Goal: Feedback & Contribution: Submit feedback/report problem

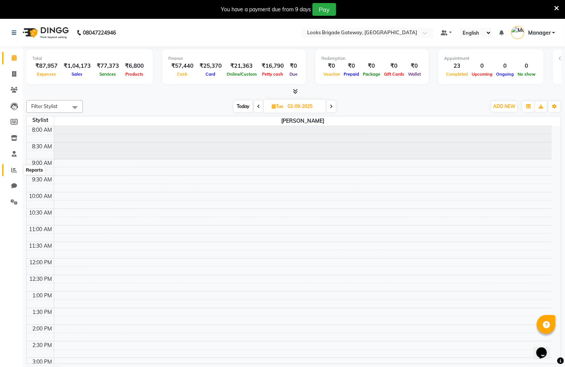
click at [14, 170] on icon at bounding box center [14, 170] width 6 height 6
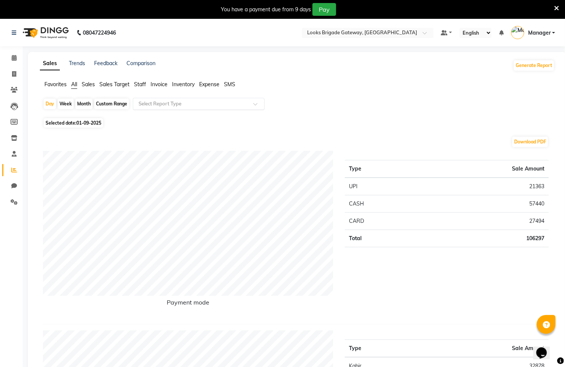
click at [182, 106] on input "text" at bounding box center [191, 104] width 108 height 8
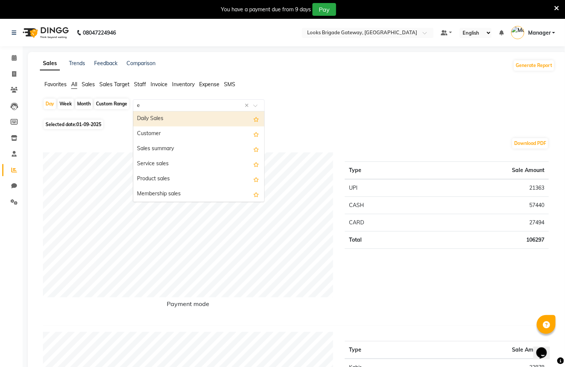
type input "ex"
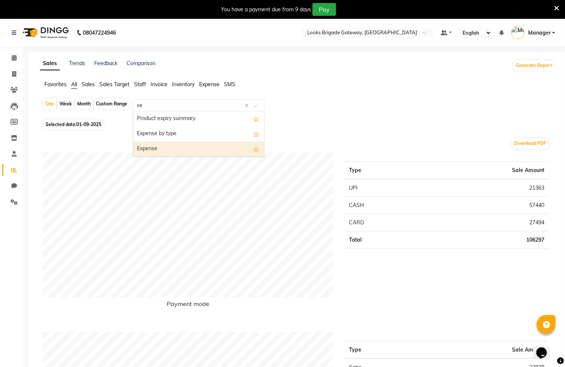
click at [153, 147] on div "Expense" at bounding box center [198, 149] width 131 height 15
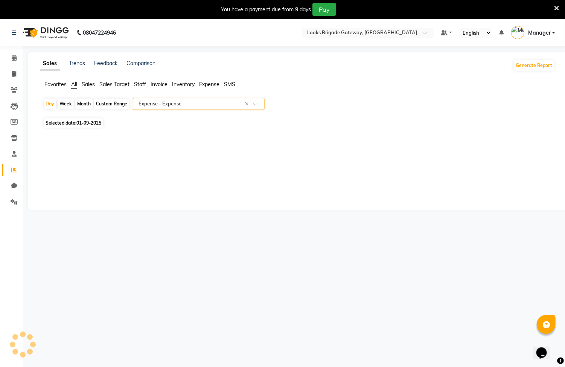
select select "full_report"
select select "csv"
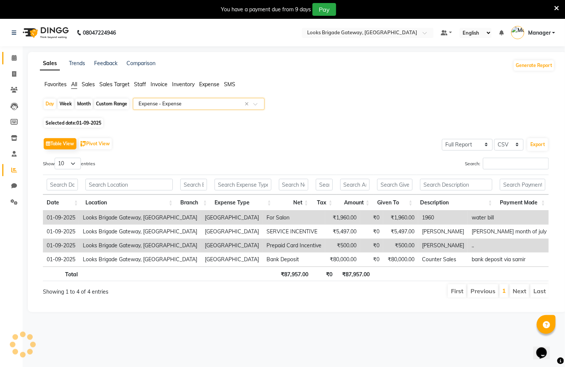
click at [7, 57] on link "Calendar" at bounding box center [11, 58] width 18 height 12
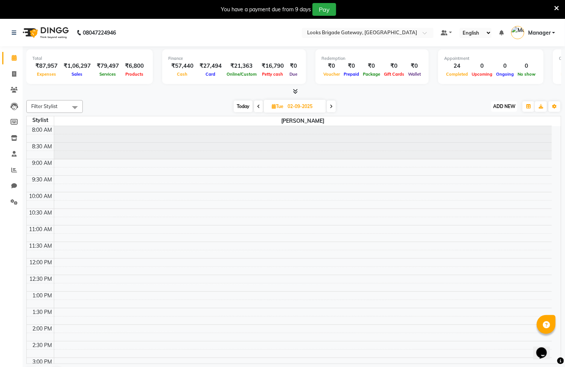
click at [508, 106] on span "ADD NEW" at bounding box center [504, 107] width 22 height 6
click at [477, 130] on link "Add Invoice" at bounding box center [488, 131] width 60 height 10
select select "service"
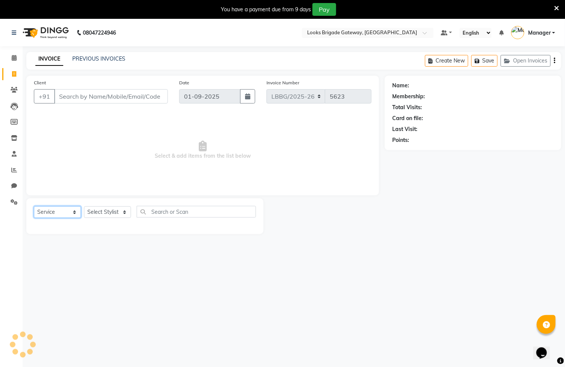
click at [48, 215] on select "Select Service Product Membership Package Voucher Prepaid Gift Card" at bounding box center [57, 212] width 47 height 12
click at [14, 53] on link "Calendar" at bounding box center [11, 58] width 18 height 12
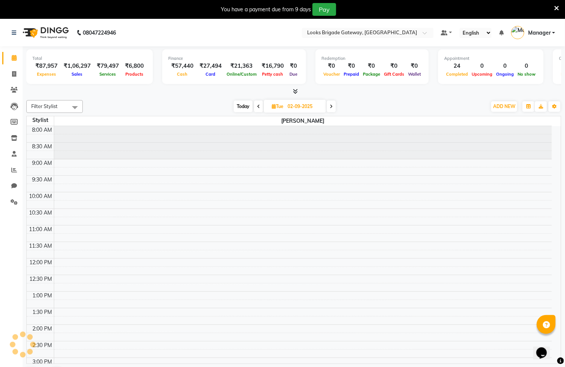
scroll to position [202, 0]
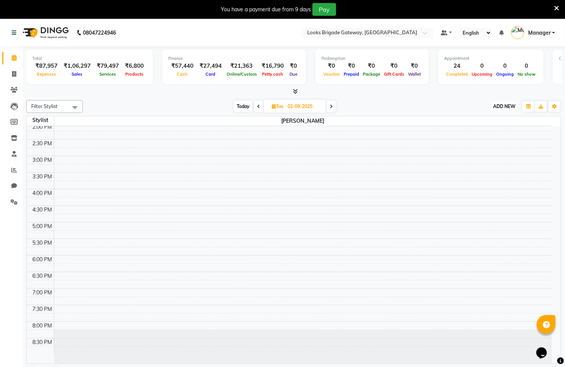
click at [505, 107] on span "ADD NEW" at bounding box center [504, 107] width 22 height 6
click at [486, 139] on link "Add Expense" at bounding box center [488, 141] width 60 height 10
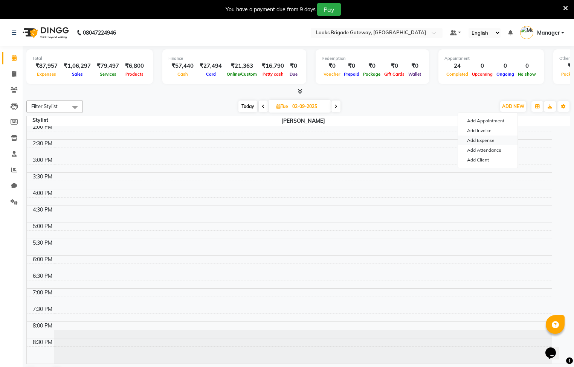
select select "1"
select select "8121"
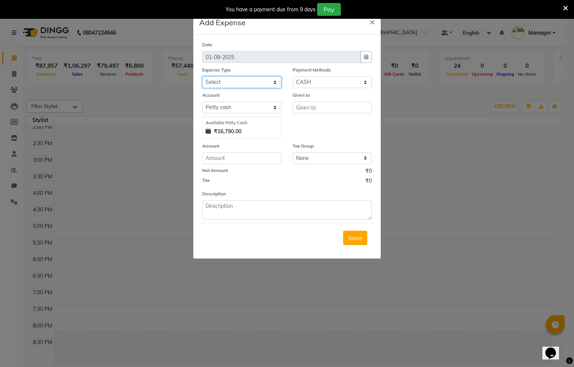
click at [239, 81] on select "Select Bank Deposit Blinkit Cash Handover CLIENT Client ordered food Client Ref…" at bounding box center [241, 82] width 79 height 12
select select "24070"
click at [202, 76] on select "Select Bank Deposit Blinkit Cash Handover CLIENT Client ordered food Client Ref…" at bounding box center [241, 82] width 79 height 12
click at [336, 108] on input "text" at bounding box center [332, 108] width 79 height 12
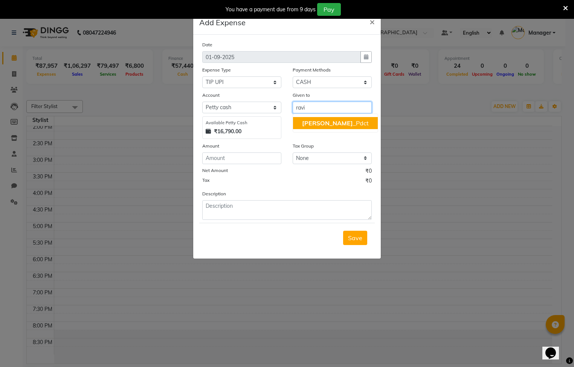
click at [336, 119] on button "Ravi _Pdct" at bounding box center [335, 123] width 85 height 12
click at [344, 107] on input "Ravi_Pdct" at bounding box center [332, 108] width 79 height 12
type input "Ravi_Pdct & suhas"
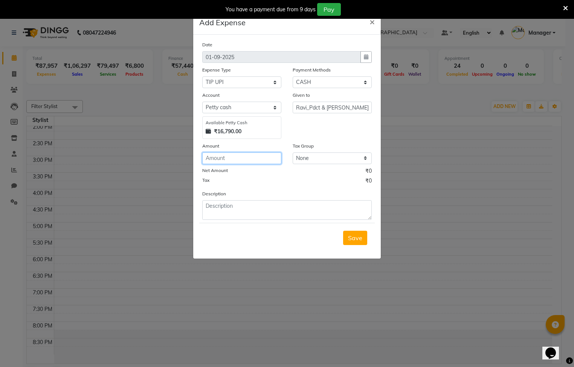
click at [263, 159] on input "number" at bounding box center [241, 159] width 79 height 12
type input "700"
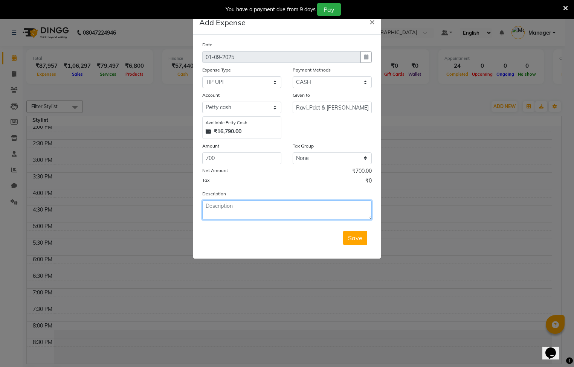
click at [227, 218] on textarea at bounding box center [286, 210] width 169 height 20
type textarea "tip"
click at [363, 243] on button "Save" at bounding box center [355, 238] width 24 height 14
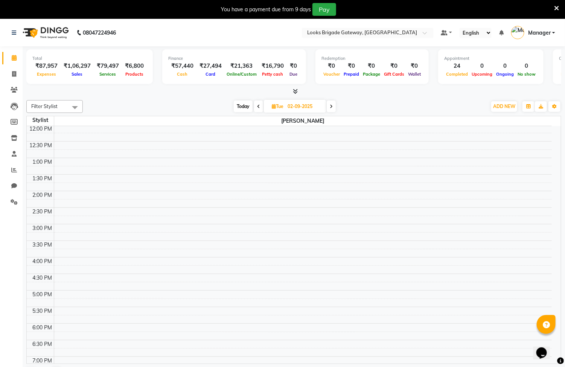
scroll to position [0, 0]
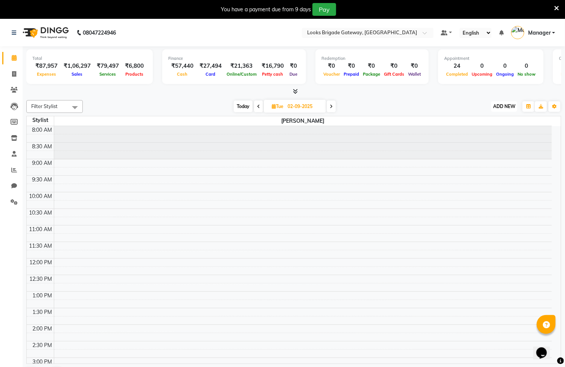
click at [503, 107] on span "ADD NEW" at bounding box center [504, 107] width 22 height 6
click at [482, 130] on link "Add Invoice" at bounding box center [488, 131] width 60 height 10
select select "service"
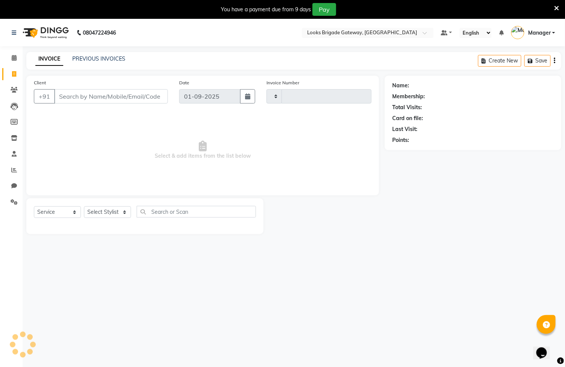
type input "5623"
select select "8944"
click at [133, 96] on input "Client" at bounding box center [111, 96] width 114 height 14
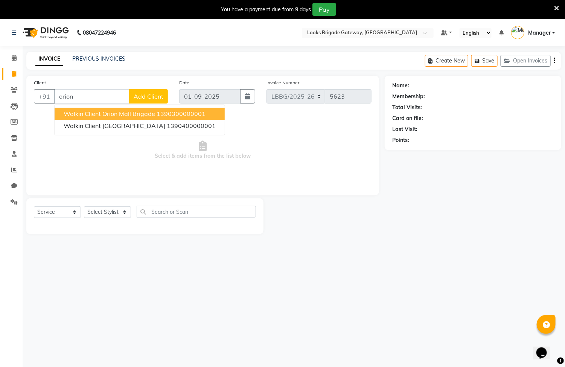
click at [120, 110] on span "Walkin Client Orion Mall Brigade" at bounding box center [110, 114] width 92 height 8
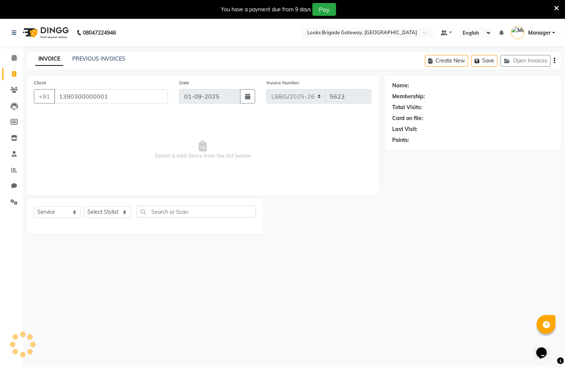
type input "1390300000001"
select select "1: Object"
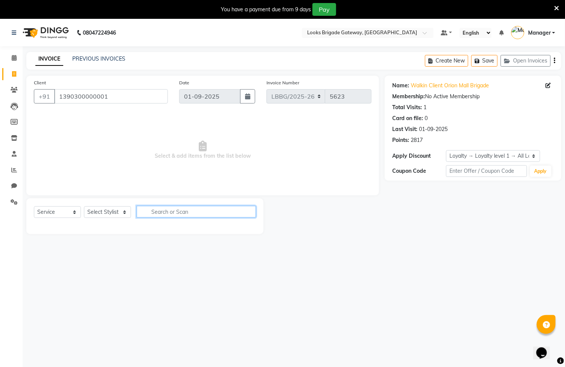
click at [192, 213] on input "text" at bounding box center [196, 212] width 119 height 12
type input "haicr"
click at [103, 223] on div "Select Service Product Membership Package Voucher Prepaid Gift Card Select Styl…" at bounding box center [145, 215] width 222 height 18
click at [102, 220] on div "Select Service Product Membership Package Voucher Prepaid Gift Card Select Styl…" at bounding box center [145, 215] width 222 height 18
click at [108, 215] on select "Select Stylist Ayyub Bipasha_Nails Counter Sales Inder_Asst Joseph Kabir Kartik…" at bounding box center [107, 212] width 47 height 12
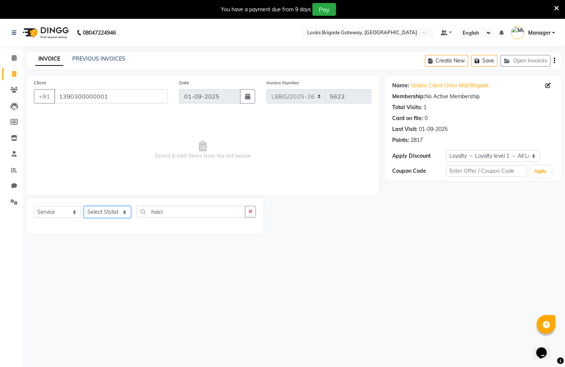
select select "90474"
click at [84, 207] on select "Select Stylist Ayyub Bipasha_Nails Counter Sales Inder_Asst Joseph Kabir Kartik…" at bounding box center [107, 212] width 47 height 12
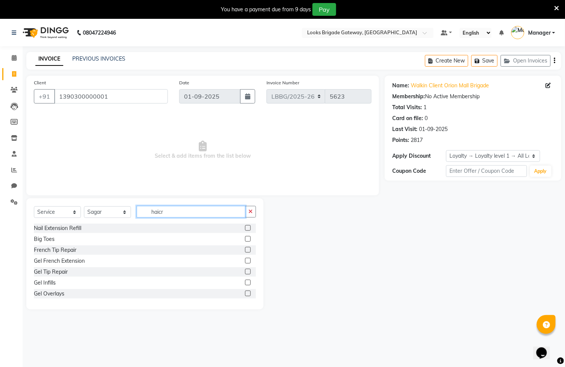
click at [195, 216] on input "haicr" at bounding box center [191, 212] width 109 height 12
type input "h"
type input "sr"
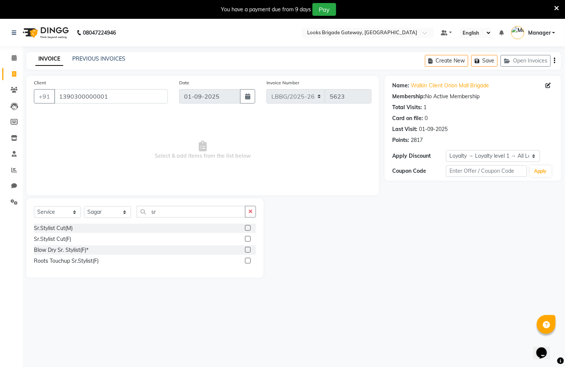
click at [249, 227] on label at bounding box center [248, 228] width 6 height 6
click at [249, 227] on input "checkbox" at bounding box center [247, 228] width 5 height 5
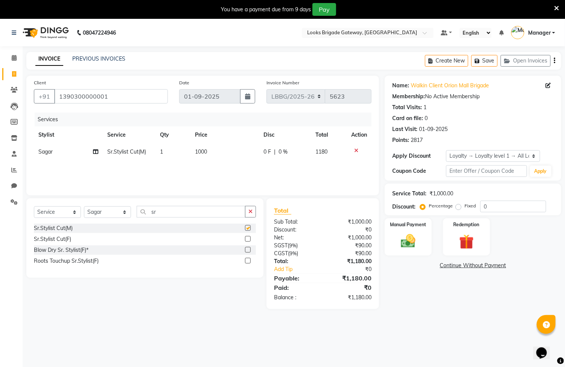
checkbox input "false"
click at [250, 214] on icon "button" at bounding box center [251, 211] width 4 height 5
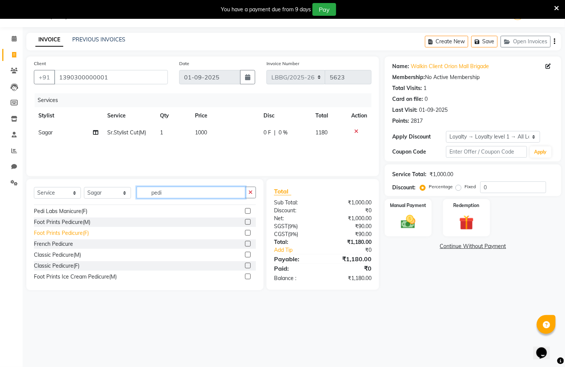
scroll to position [56, 0]
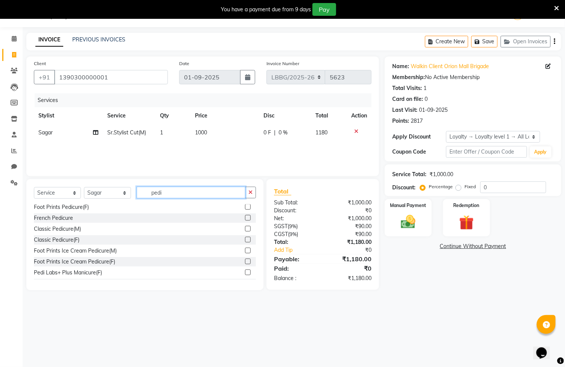
type input "pedi"
click at [245, 240] on label at bounding box center [248, 240] width 6 height 6
click at [245, 240] on input "checkbox" at bounding box center [247, 240] width 5 height 5
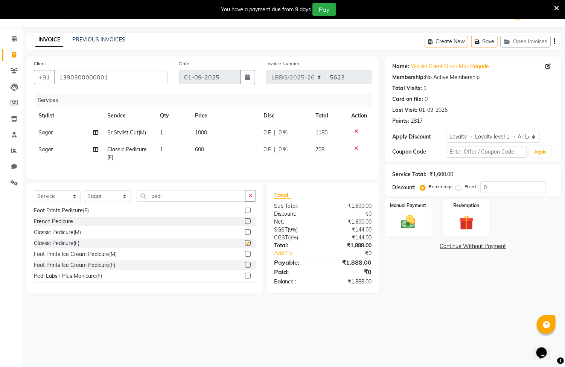
checkbox input "false"
click at [42, 154] on td "Sagar" at bounding box center [68, 153] width 69 height 25
select select "90474"
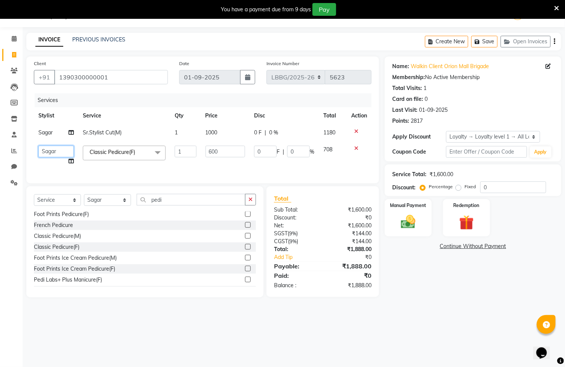
click at [64, 154] on select "Ayyub Bipasha_Nails Counter Sales Inder_Asst Joseph Kabir Kartik Manager Manoj_…" at bounding box center [55, 152] width 35 height 12
select select "90462"
click at [214, 206] on input "pedi" at bounding box center [191, 200] width 109 height 12
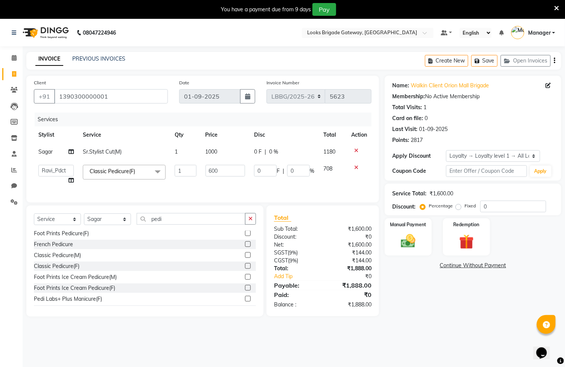
click at [213, 151] on span "1000" at bounding box center [212, 151] width 12 height 7
select select "90474"
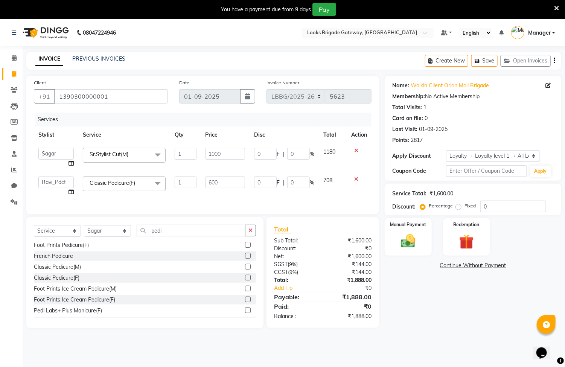
click at [213, 151] on input "1000" at bounding box center [226, 154] width 40 height 12
type input "1000"
drag, startPoint x: 227, startPoint y: 156, endPoint x: 188, endPoint y: 157, distance: 39.6
click at [188, 157] on tr "Ayyub Bipasha_Nails Counter Sales Inder_Asst Joseph Kabir Kartik Manager Manoj_…" at bounding box center [203, 157] width 338 height 29
type input "500"
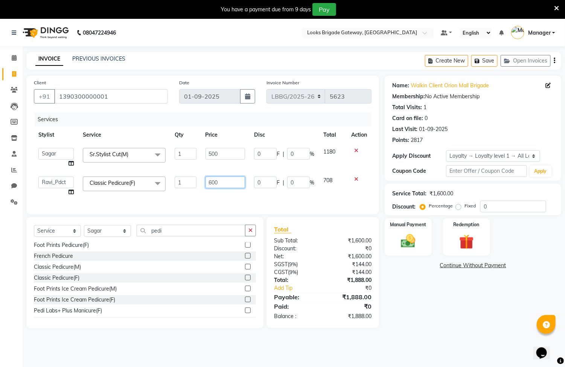
click at [224, 188] on td "600" at bounding box center [225, 186] width 49 height 29
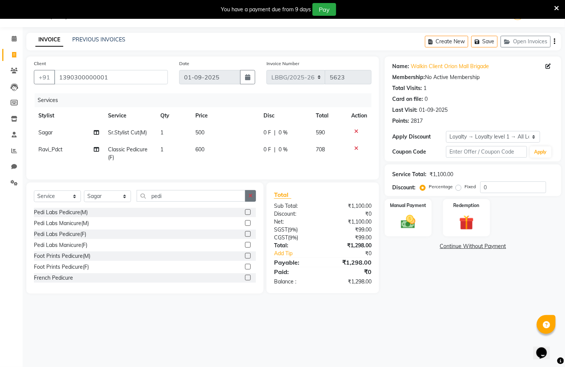
click at [249, 208] on div "Select Service Product Membership Package Voucher Prepaid Gift Card Select Styl…" at bounding box center [145, 199] width 222 height 18
click at [196, 202] on input "pedi" at bounding box center [191, 196] width 109 height 12
drag, startPoint x: 196, startPoint y: 208, endPoint x: 189, endPoint y: 208, distance: 7.2
click at [191, 202] on input "pedi" at bounding box center [191, 196] width 109 height 12
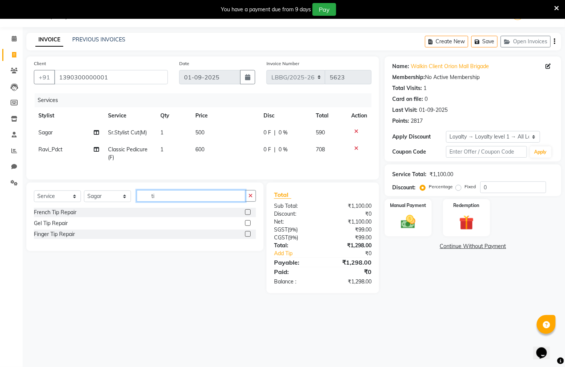
type input "t"
type input "g"
type input "tip"
drag, startPoint x: 177, startPoint y: 210, endPoint x: 131, endPoint y: 206, distance: 45.4
click at [131, 206] on div "Select Service Product Membership Package Voucher Prepaid Gift Card Select Styl…" at bounding box center [145, 199] width 222 height 18
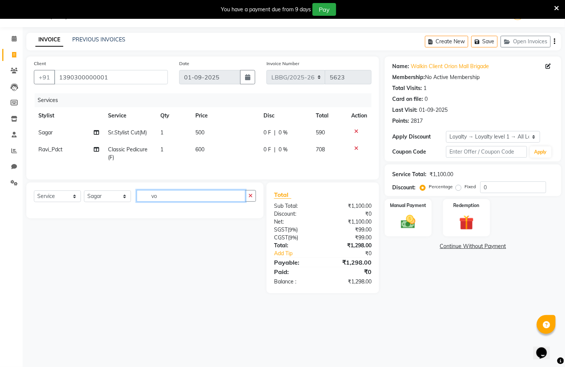
type input "v"
type input "tip"
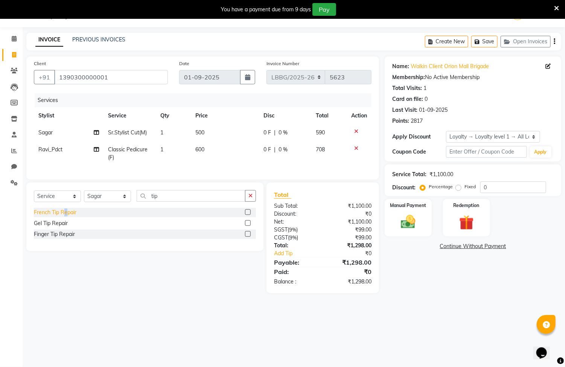
drag, startPoint x: 64, startPoint y: 221, endPoint x: 68, endPoint y: 221, distance: 4.5
click at [68, 217] on div "French Tip Repair" at bounding box center [55, 213] width 43 height 8
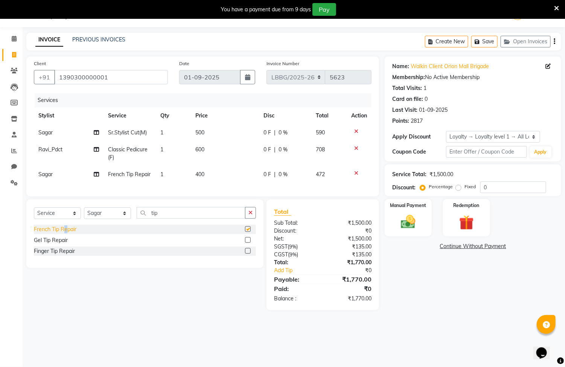
checkbox input "false"
drag, startPoint x: 68, startPoint y: 221, endPoint x: 42, endPoint y: 172, distance: 55.4
click at [42, 172] on span "Sagar" at bounding box center [45, 174] width 14 height 7
select select "90474"
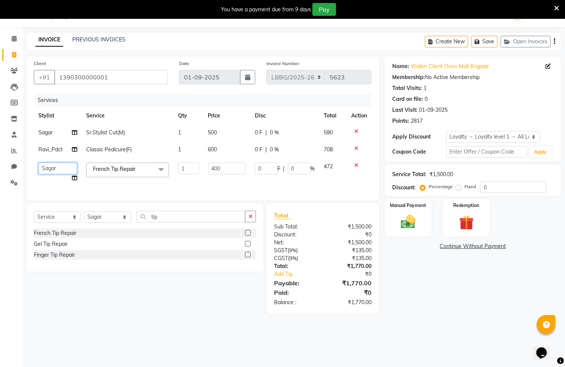
click at [62, 169] on select "Ayyub Bipasha_Nails Counter Sales Inder_Asst Joseph Kabir Kartik Manager Manoj_…" at bounding box center [57, 169] width 39 height 12
select select "90239"
drag, startPoint x: 236, startPoint y: 165, endPoint x: 190, endPoint y: 165, distance: 46.0
click at [190, 165] on tr "Ayyub Bipasha_Nails Counter Sales Inder_Asst Joseph Kabir Kartik Manager Manoj_…" at bounding box center [203, 172] width 338 height 29
type input "500"
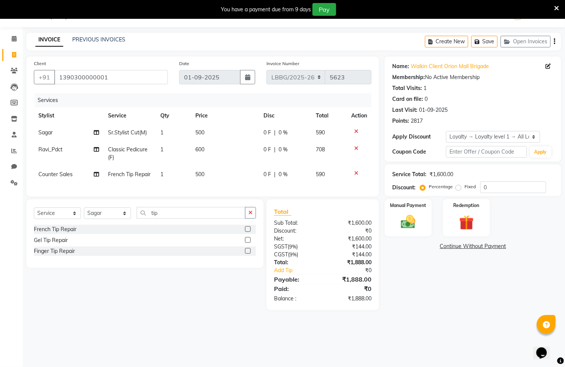
click at [203, 173] on span "500" at bounding box center [200, 174] width 9 height 7
select select "90239"
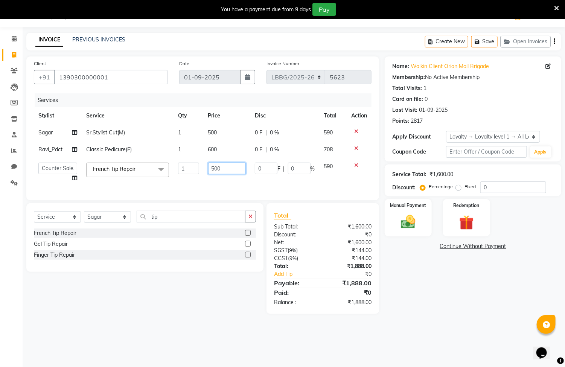
drag, startPoint x: 231, startPoint y: 168, endPoint x: 205, endPoint y: 168, distance: 26.0
click at [205, 168] on td "500" at bounding box center [227, 172] width 47 height 29
type input "900"
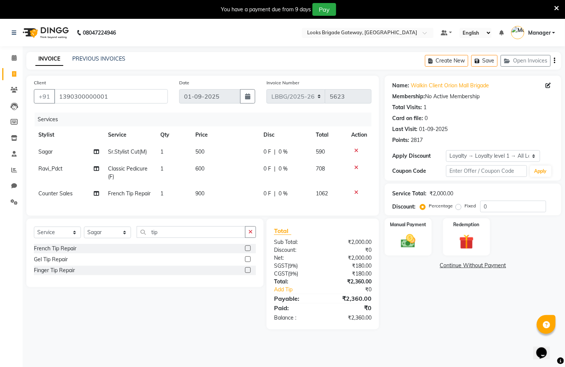
scroll to position [19, 0]
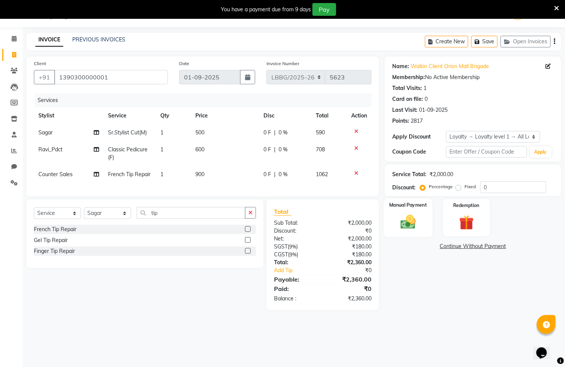
click at [402, 221] on img at bounding box center [408, 223] width 25 height 18
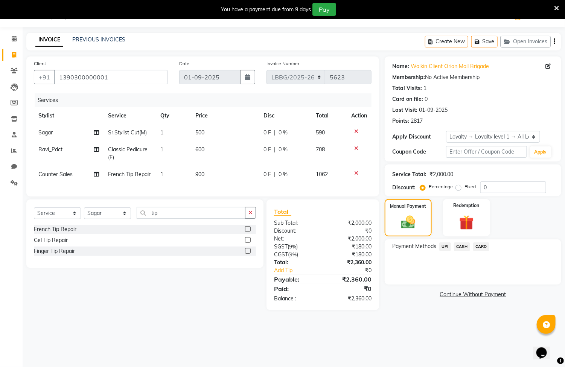
click at [482, 248] on span "CARD" at bounding box center [481, 247] width 16 height 9
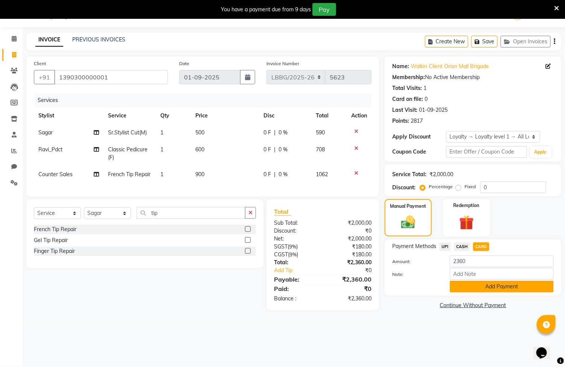
click at [486, 289] on button "Add Payment" at bounding box center [502, 287] width 104 height 12
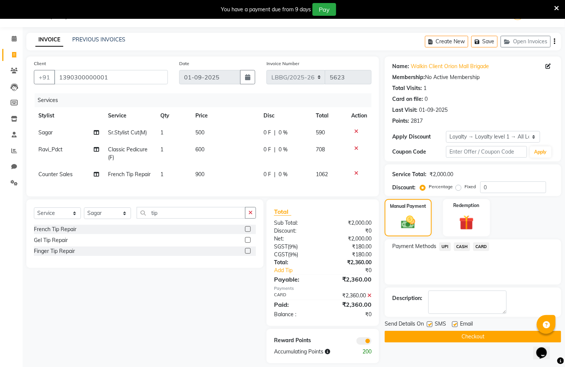
scroll to position [35, 0]
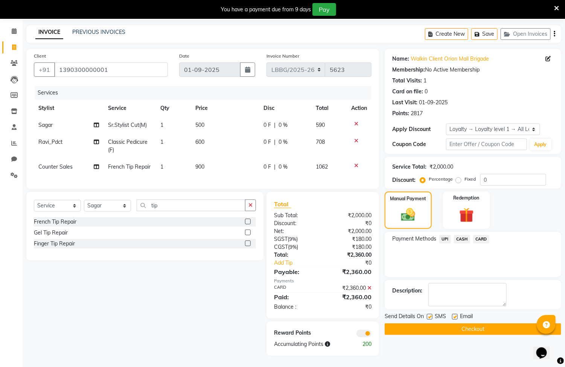
click at [438, 324] on button "Checkout" at bounding box center [473, 330] width 177 height 12
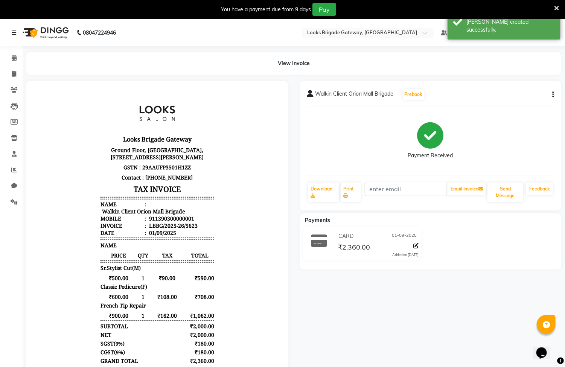
click at [15, 32] on icon at bounding box center [14, 32] width 5 height 5
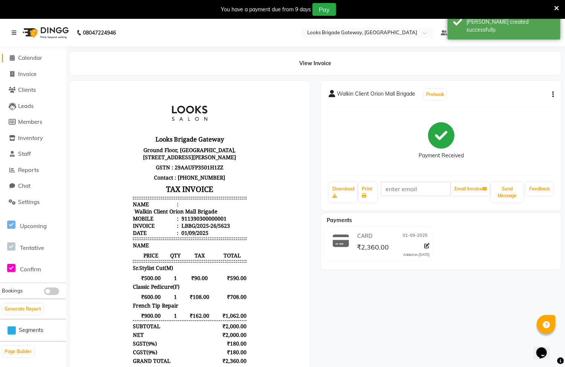
click at [38, 56] on span "Calendar" at bounding box center [30, 57] width 24 height 7
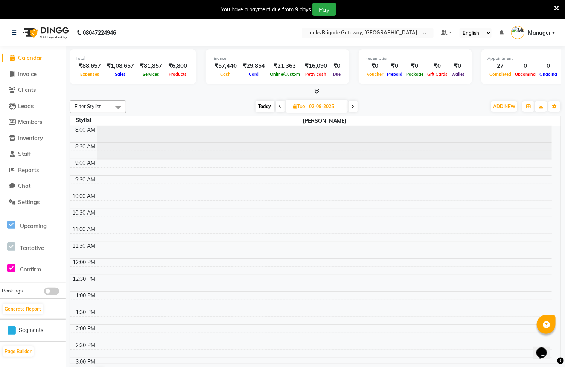
click at [279, 199] on div "8:00 AM 8:30 AM 9:00 AM 9:30 AM 10:00 AM 10:30 AM 11:00 AM 11:30 AM 12:00 PM 12…" at bounding box center [311, 341] width 482 height 430
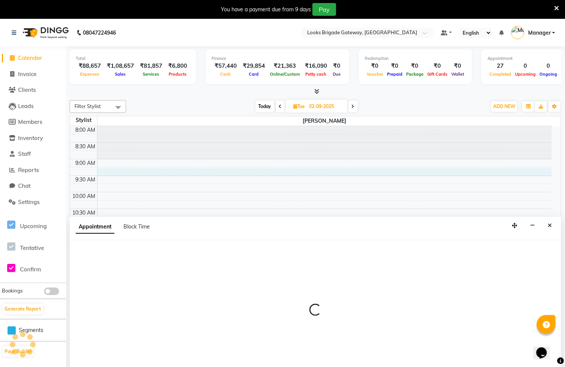
click at [263, 176] on div "8:00 AM 8:30 AM 9:00 AM 9:30 AM 10:00 AM 10:30 AM 11:00 AM 11:30 AM 12:00 PM 12…" at bounding box center [311, 341] width 482 height 430
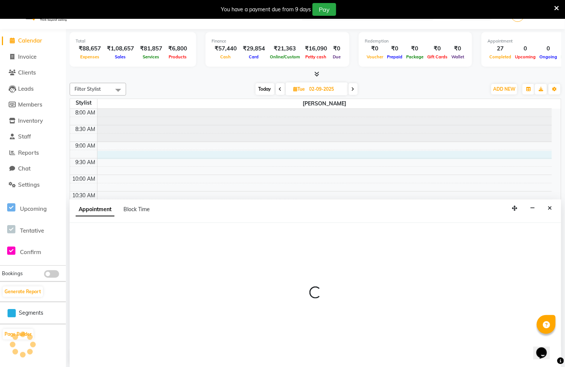
click at [263, 176] on div "8:00 AM 8:30 AM 9:00 AM 9:30 AM 10:00 AM 10:30 AM 11:00 AM 11:30 AM 12:00 PM 12…" at bounding box center [311, 324] width 482 height 430
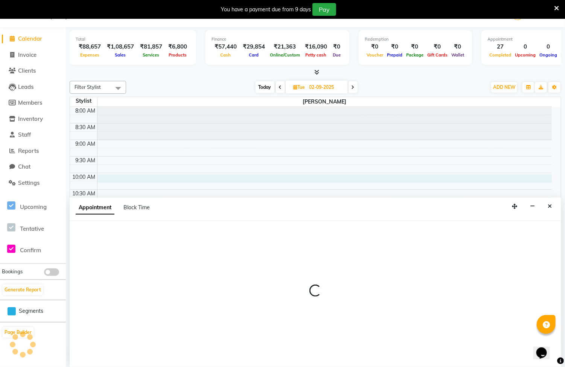
select select "90451"
select select "600"
select select "tentative"
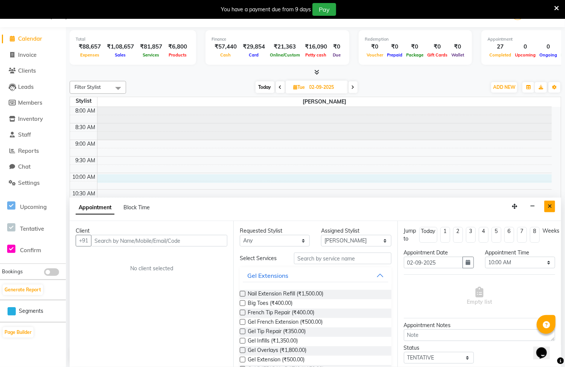
click at [550, 207] on icon "Close" at bounding box center [550, 206] width 4 height 5
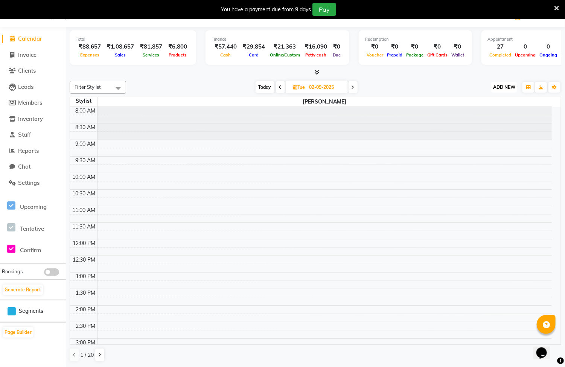
click at [512, 87] on span "ADD NEW" at bounding box center [504, 87] width 22 height 6
click at [484, 111] on link "Add Invoice" at bounding box center [488, 112] width 60 height 10
select select "service"
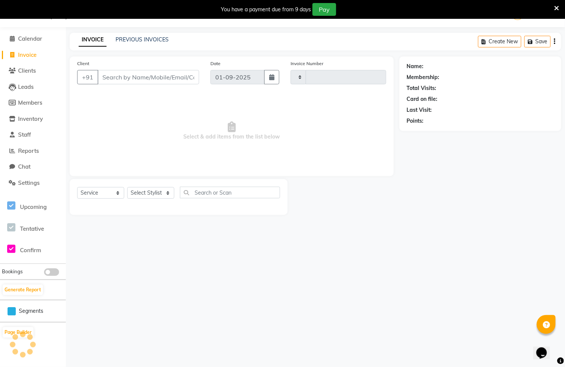
type input "5624"
select select "8944"
click at [141, 39] on link "PREVIOUS INVOICES" at bounding box center [142, 39] width 53 height 7
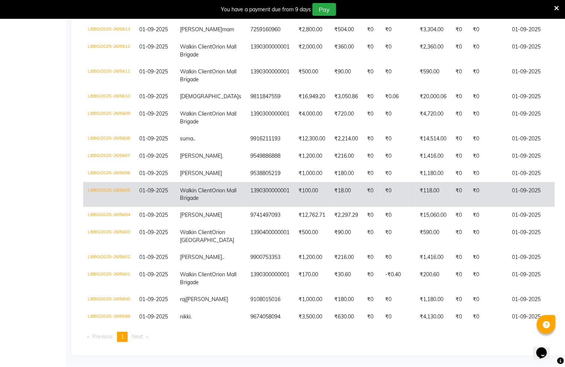
scroll to position [494, 0]
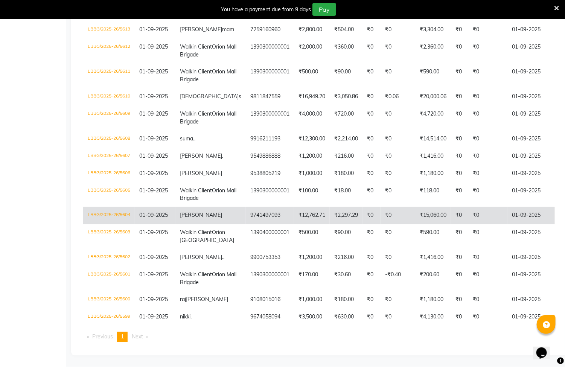
click at [299, 207] on td "₹12,762.71" at bounding box center [312, 215] width 36 height 17
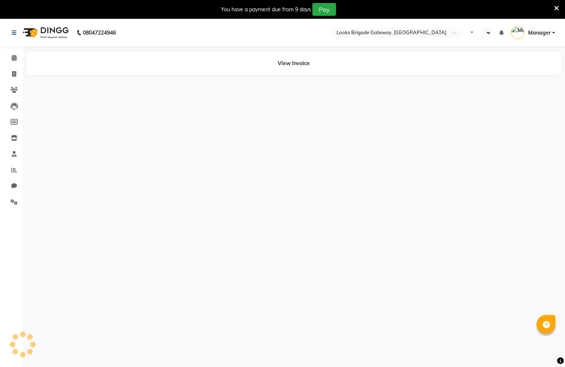
select select "en"
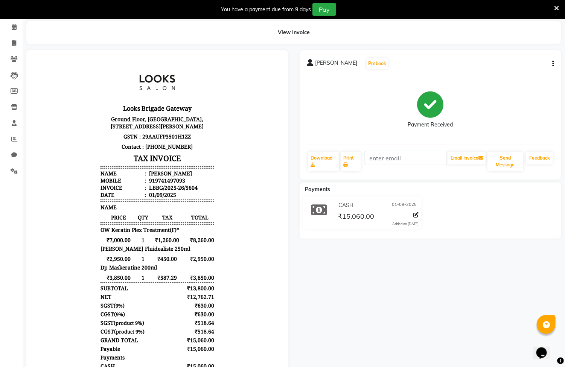
scroll to position [56, 0]
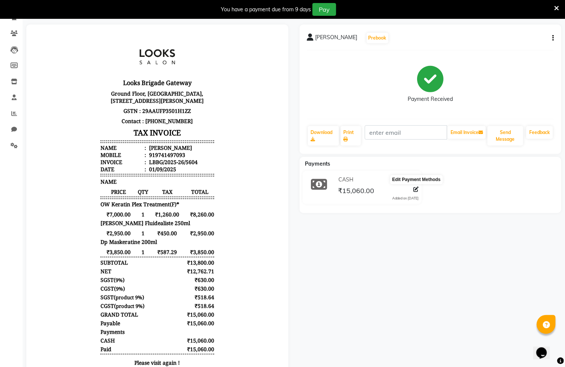
click at [414, 191] on icon at bounding box center [416, 189] width 5 height 5
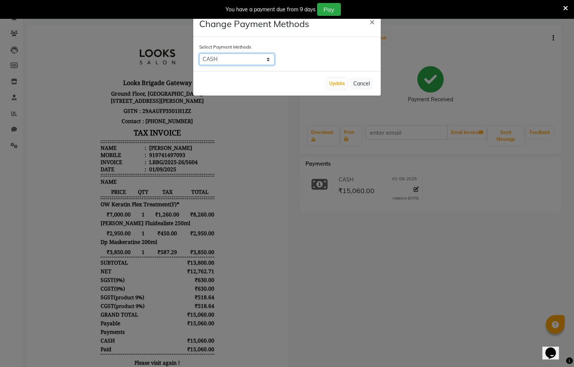
click at [267, 58] on select "UPI CASH CARD" at bounding box center [236, 59] width 75 height 12
select select "2"
click at [199, 53] on select "UPI CASH CARD" at bounding box center [236, 59] width 75 height 12
click at [335, 85] on button "Update" at bounding box center [337, 83] width 20 height 11
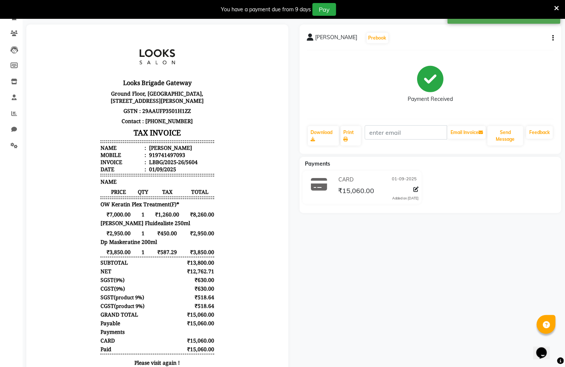
scroll to position [0, 0]
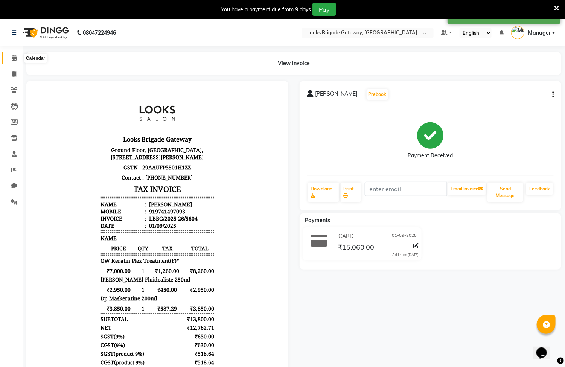
click at [10, 60] on span at bounding box center [14, 58] width 13 height 9
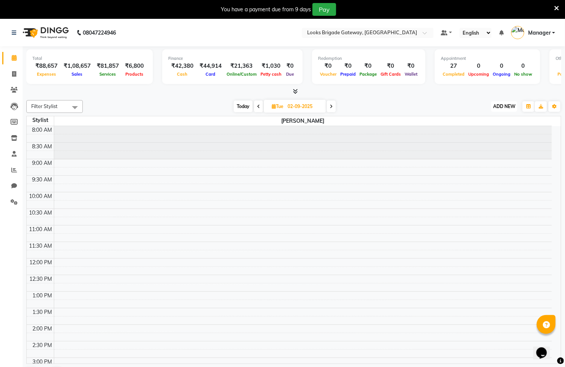
click at [503, 104] on span "ADD NEW" at bounding box center [504, 107] width 22 height 6
click at [482, 129] on link "Add Invoice" at bounding box center [488, 131] width 60 height 10
select select "service"
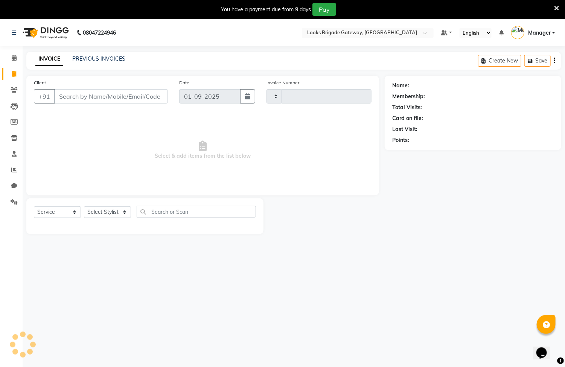
type input "5624"
select select "8944"
click at [94, 56] on link "PREVIOUS INVOICES" at bounding box center [98, 58] width 53 height 7
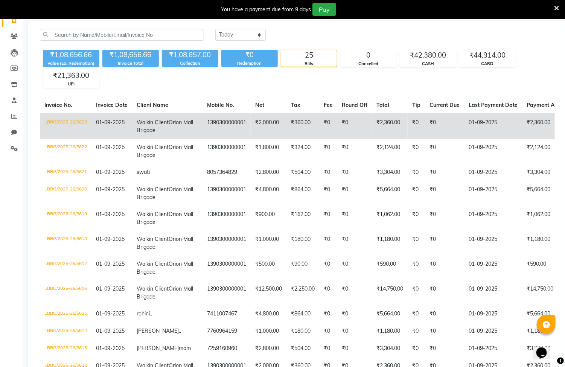
scroll to position [56, 0]
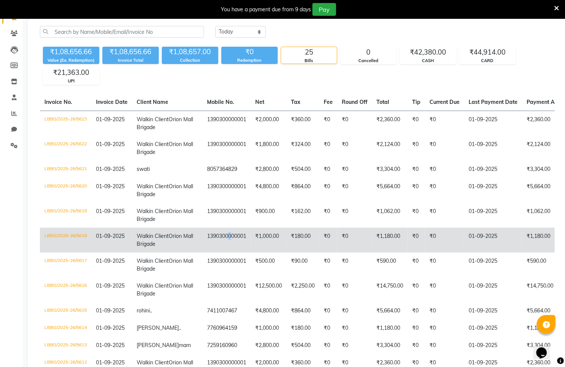
click at [203, 253] on td "1390300000001" at bounding box center [227, 240] width 48 height 25
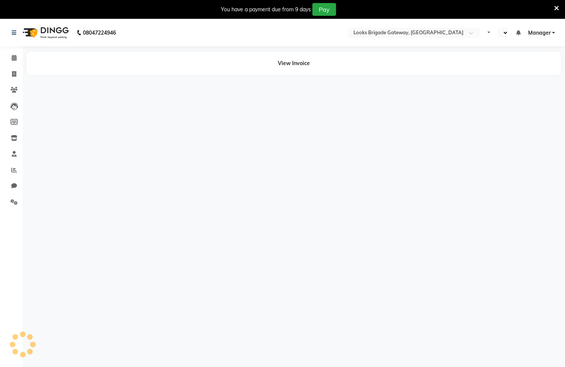
select select "en"
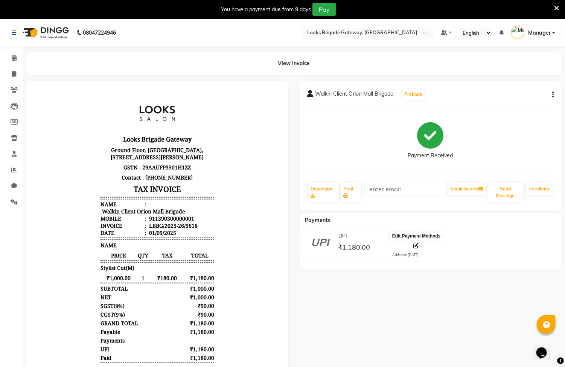
click at [418, 247] on icon at bounding box center [416, 245] width 5 height 5
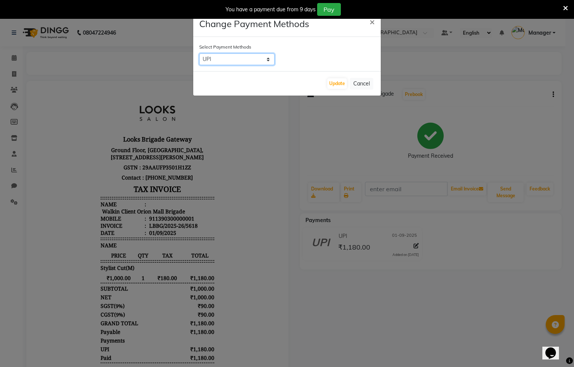
click at [238, 55] on select "UPI CASH CARD" at bounding box center [236, 59] width 75 height 12
select select "1"
click at [199, 53] on select "UPI CASH CARD" at bounding box center [236, 59] width 75 height 12
click at [332, 85] on button "Update" at bounding box center [337, 83] width 20 height 11
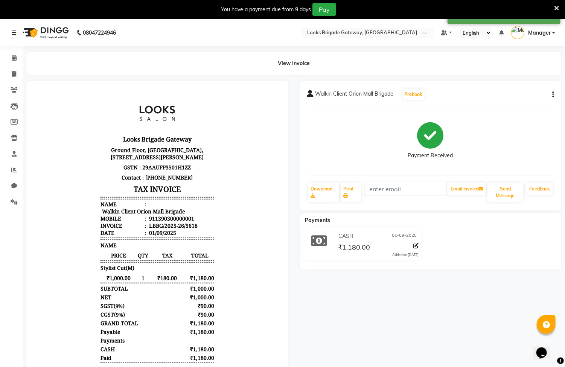
click at [14, 28] on link at bounding box center [16, 32] width 8 height 21
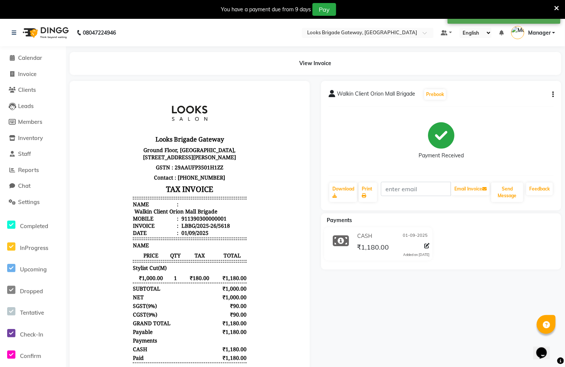
click at [44, 31] on img at bounding box center [45, 32] width 52 height 21
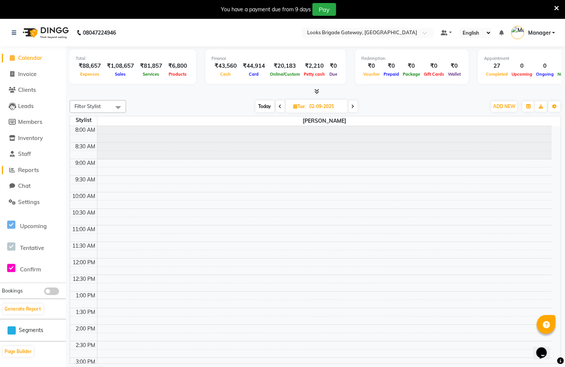
click at [35, 166] on span "Reports" at bounding box center [28, 169] width 21 height 7
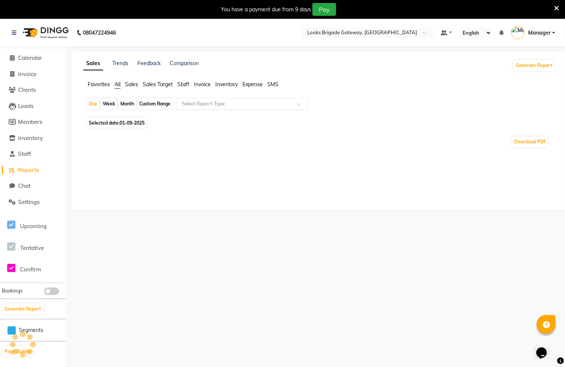
click at [225, 105] on input "text" at bounding box center [234, 104] width 108 height 8
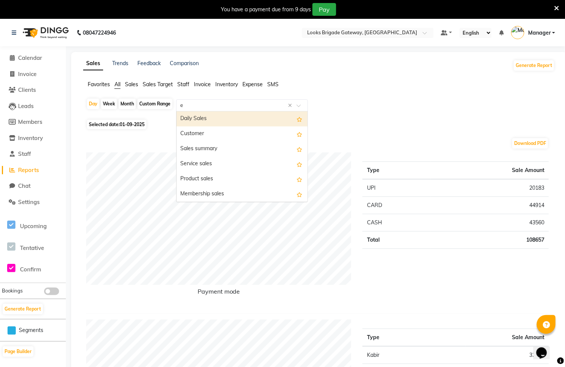
type input "ex"
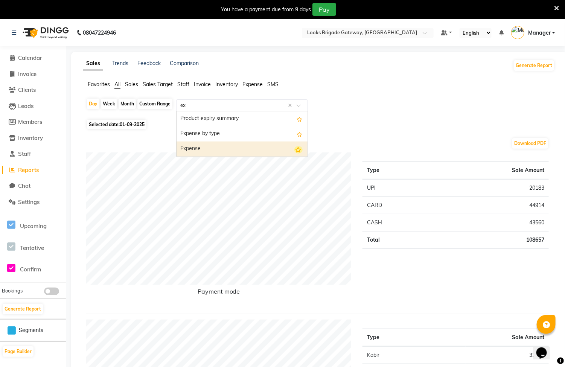
click at [301, 150] on icon "Options list" at bounding box center [299, 150] width 8 height 8
click at [217, 151] on div "Expense" at bounding box center [242, 149] width 131 height 15
select select "full_report"
select select "csv"
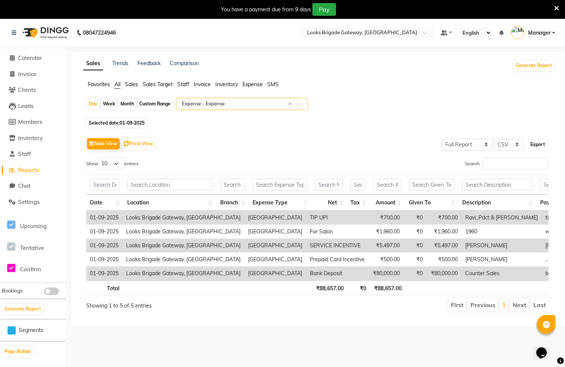
click at [538, 145] on button "Export" at bounding box center [538, 144] width 21 height 13
click at [522, 104] on div "Day Week Month Custom Range Select Report Type × Expense - Expense ×" at bounding box center [319, 107] width 466 height 18
click at [534, 63] on button "Generate Report" at bounding box center [534, 65] width 40 height 11
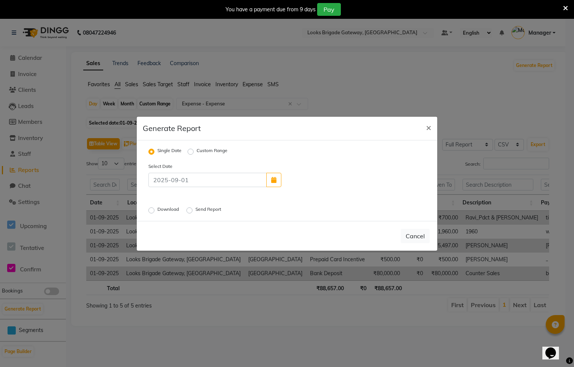
click at [195, 211] on label "Send Report" at bounding box center [208, 210] width 27 height 9
click at [189, 211] on input "Send Report" at bounding box center [190, 210] width 5 height 5
radio input "true"
click at [195, 210] on label "Send Report" at bounding box center [208, 210] width 27 height 9
click at [193, 210] on input "Send Report" at bounding box center [190, 210] width 5 height 5
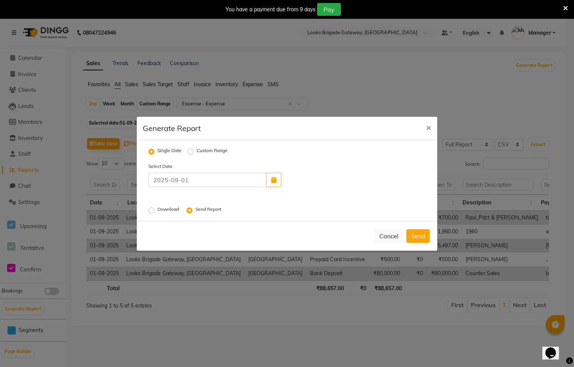
click at [195, 210] on label "Send Report" at bounding box center [208, 210] width 27 height 9
click at [190, 210] on input "Send Report" at bounding box center [190, 210] width 5 height 5
click at [195, 210] on label "Send Report" at bounding box center [208, 210] width 27 height 9
click at [190, 210] on input "Send Report" at bounding box center [190, 210] width 5 height 5
click at [195, 210] on label "Send Report" at bounding box center [208, 210] width 27 height 9
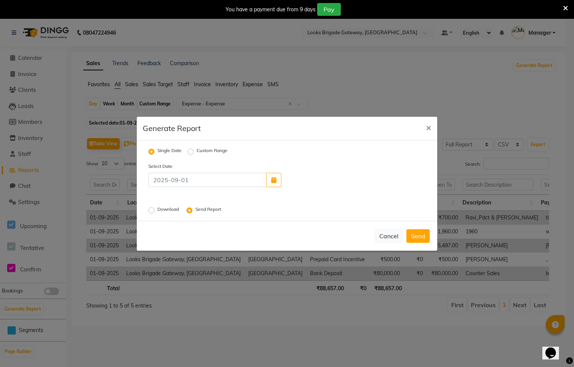
click at [191, 210] on input "Send Report" at bounding box center [190, 210] width 5 height 5
drag, startPoint x: 191, startPoint y: 210, endPoint x: 193, endPoint y: 205, distance: 6.0
click at [193, 205] on div "Download Send Report" at bounding box center [239, 210] width 192 height 10
click at [195, 179] on input at bounding box center [207, 180] width 118 height 14
click at [157, 150] on label "Single Date" at bounding box center [169, 151] width 24 height 9
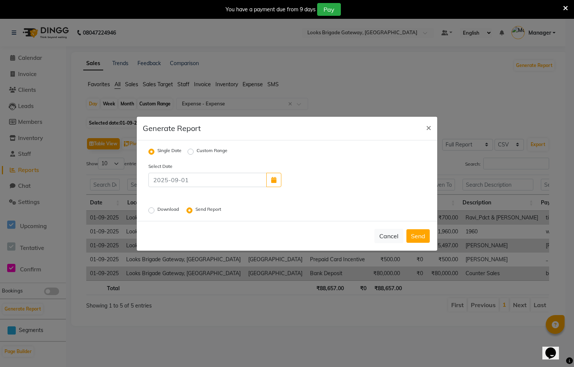
click at [152, 150] on input "Single Date" at bounding box center [152, 151] width 5 height 5
click at [157, 150] on label "Single Date" at bounding box center [169, 151] width 24 height 9
click at [151, 150] on input "Single Date" at bounding box center [152, 151] width 5 height 5
click at [157, 150] on label "Single Date" at bounding box center [169, 151] width 24 height 9
click at [151, 150] on input "Single Date" at bounding box center [152, 151] width 5 height 5
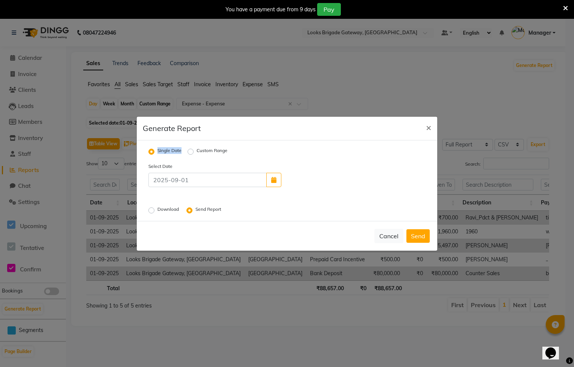
click at [157, 151] on label "Single Date" at bounding box center [169, 151] width 24 height 9
click at [152, 151] on input "Single Date" at bounding box center [152, 151] width 5 height 5
click at [157, 151] on label "Single Date" at bounding box center [169, 151] width 24 height 9
click at [153, 151] on input "Single Date" at bounding box center [152, 151] width 5 height 5
click at [157, 151] on label "Single Date" at bounding box center [169, 151] width 24 height 9
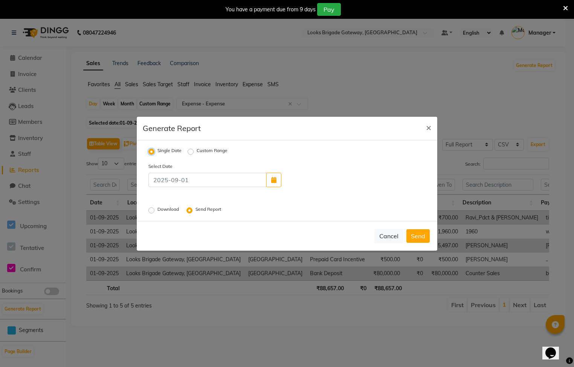
click at [152, 151] on input "Single Date" at bounding box center [152, 151] width 5 height 5
click at [157, 151] on label "Single Date" at bounding box center [169, 151] width 24 height 9
click at [152, 151] on input "Single Date" at bounding box center [152, 151] width 5 height 5
click at [195, 183] on input at bounding box center [207, 180] width 118 height 14
click at [277, 181] on button "button" at bounding box center [273, 180] width 15 height 14
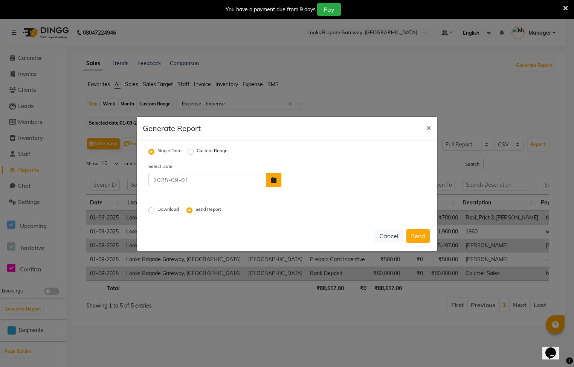
select select "9"
select select "2025"
click at [293, 162] on div "1" at bounding box center [290, 162] width 12 height 12
type input "01-09-2025"
click at [195, 209] on label "Send Report" at bounding box center [208, 210] width 27 height 9
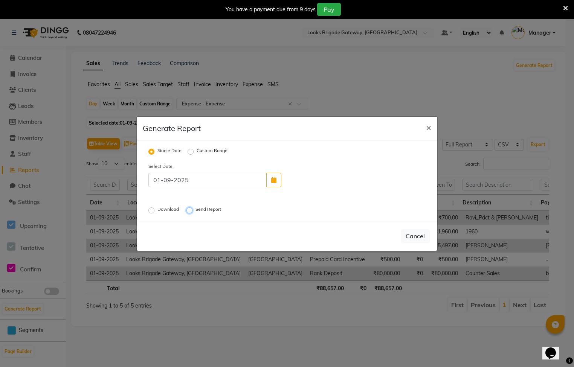
click at [188, 209] on input "Send Report" at bounding box center [190, 210] width 5 height 5
radio input "true"
click at [195, 209] on label "Send Report" at bounding box center [208, 210] width 27 height 9
click at [192, 209] on input "Send Report" at bounding box center [190, 210] width 5 height 5
click at [190, 205] on div "Download Send Report" at bounding box center [239, 210] width 192 height 10
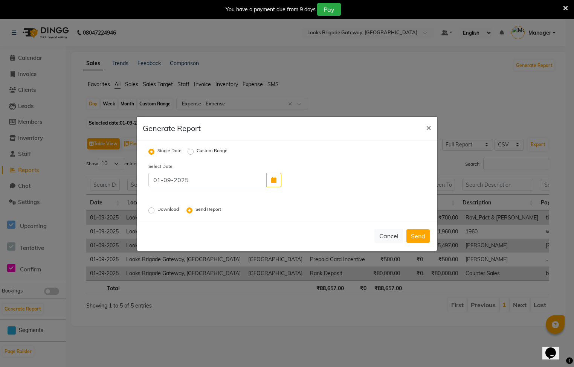
click at [192, 157] on form "Single Date Custom Range Select Date 01-09-2025 Download Send Report" at bounding box center [287, 181] width 289 height 69
click at [192, 156] on form "Single Date Custom Range Select Date 01-09-2025 Download Send Report" at bounding box center [287, 181] width 289 height 69
drag, startPoint x: 192, startPoint y: 156, endPoint x: 193, endPoint y: 150, distance: 6.4
click at [197, 150] on label "Custom Range" at bounding box center [212, 151] width 31 height 9
click at [193, 150] on input "Custom Range" at bounding box center [191, 151] width 5 height 5
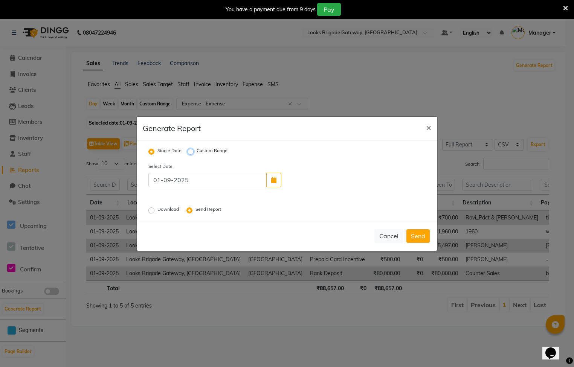
radio input "true"
select select "9"
select select "2025"
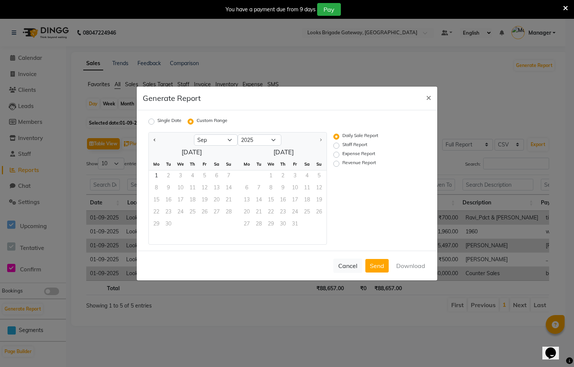
click at [193, 149] on div "September 2025 Mo Tu We Th Fr Sa Su 1 2 3 4 5 6 7 8 9 10 11 12 13 14 15 16 17 1…" at bounding box center [238, 195] width 178 height 98
click at [156, 174] on span "1" at bounding box center [156, 177] width 12 height 12
click at [426, 96] on span "×" at bounding box center [428, 97] width 5 height 11
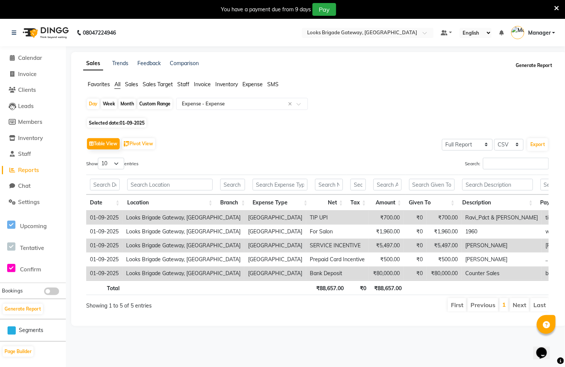
click at [533, 65] on button "Generate Report" at bounding box center [534, 65] width 40 height 11
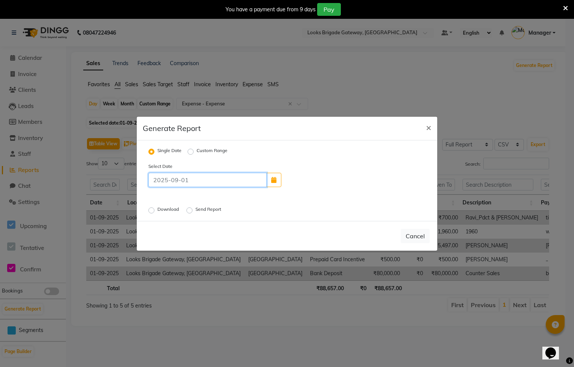
drag, startPoint x: 195, startPoint y: 179, endPoint x: 148, endPoint y: 176, distance: 47.2
click at [148, 176] on input at bounding box center [207, 180] width 118 height 14
click at [280, 178] on button "button" at bounding box center [273, 180] width 15 height 14
select select "9"
select select "2025"
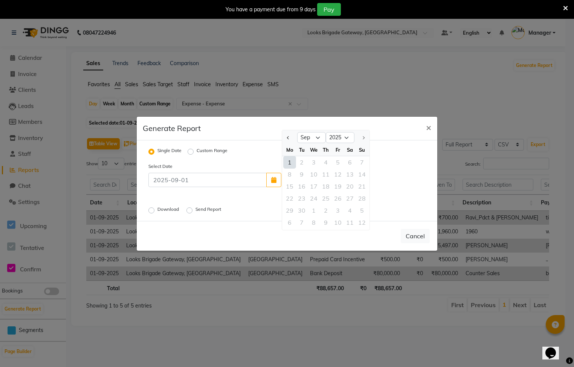
click at [290, 163] on div "1" at bounding box center [290, 162] width 12 height 12
type input "01-09-2025"
click at [195, 211] on label "Send Report" at bounding box center [208, 210] width 27 height 9
click at [189, 211] on input "Send Report" at bounding box center [190, 210] width 5 height 5
radio input "true"
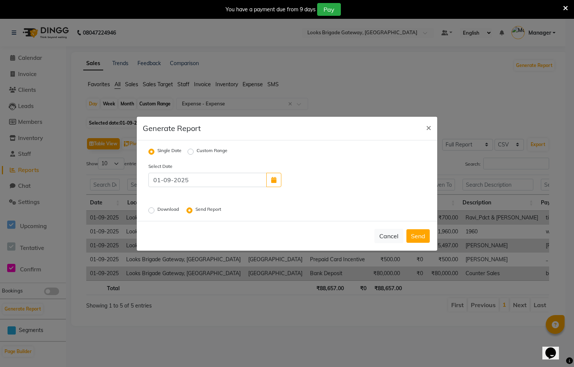
click at [195, 211] on label "Send Report" at bounding box center [208, 210] width 27 height 9
click at [191, 211] on input "Send Report" at bounding box center [190, 210] width 5 height 5
click at [160, 209] on label "Download" at bounding box center [168, 210] width 23 height 9
click at [155, 209] on input "Download" at bounding box center [152, 210] width 5 height 5
radio input "true"
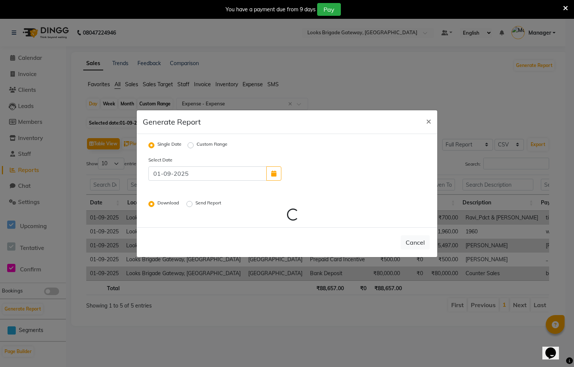
click at [195, 202] on label "Send Report" at bounding box center [208, 204] width 27 height 9
click at [193, 202] on input "Send Report" at bounding box center [190, 203] width 5 height 5
radio input "true"
click at [417, 243] on div "Cancel Send" at bounding box center [287, 242] width 301 height 30
drag, startPoint x: 161, startPoint y: 206, endPoint x: 154, endPoint y: 203, distance: 7.6
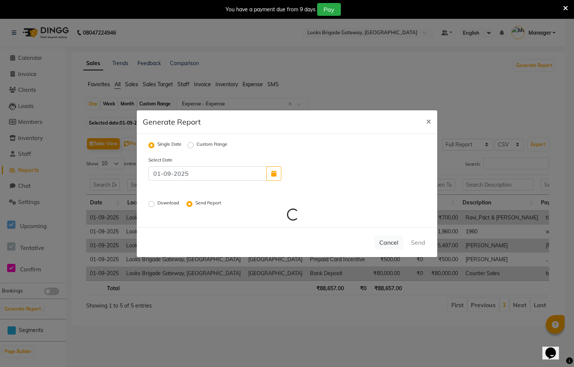
click at [160, 206] on label "Download" at bounding box center [168, 204] width 23 height 9
click at [155, 206] on input "Download" at bounding box center [152, 203] width 5 height 5
radio input "true"
click at [157, 203] on label "Download" at bounding box center [168, 204] width 23 height 9
click at [153, 203] on input "Download" at bounding box center [152, 203] width 5 height 5
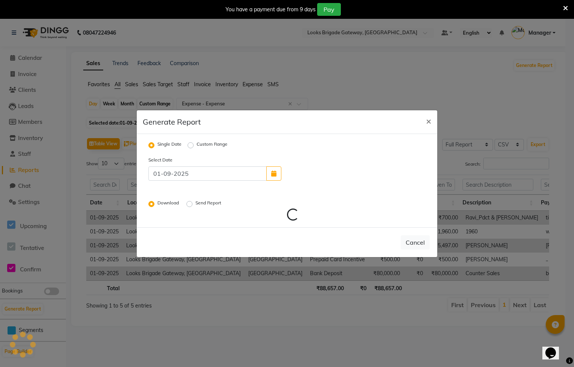
click at [157, 203] on label "Download" at bounding box center [168, 204] width 23 height 9
click at [152, 203] on input "Download" at bounding box center [152, 203] width 5 height 5
click at [157, 203] on label "Download" at bounding box center [168, 204] width 23 height 9
click at [154, 203] on input "Download" at bounding box center [152, 203] width 5 height 5
drag, startPoint x: 154, startPoint y: 203, endPoint x: 153, endPoint y: 177, distance: 26.0
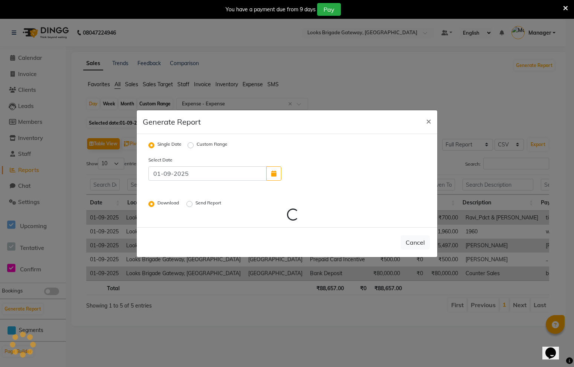
click at [155, 202] on div "Download" at bounding box center [164, 204] width 32 height 9
drag, startPoint x: 153, startPoint y: 144, endPoint x: 175, endPoint y: 146, distance: 22.7
click at [157, 144] on label "Single Date" at bounding box center [169, 145] width 24 height 9
click at [153, 144] on input "Single Date" at bounding box center [152, 144] width 5 height 5
click at [199, 146] on label "Custom Range" at bounding box center [212, 145] width 31 height 9
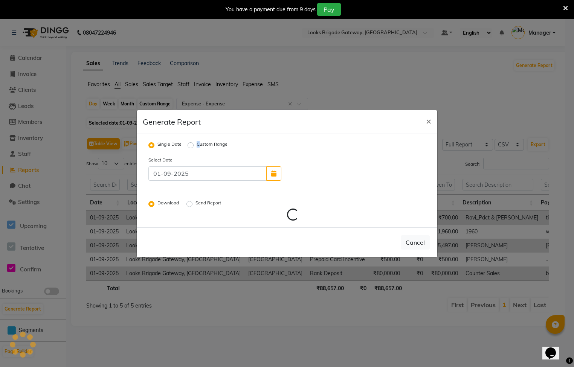
click at [199, 144] on label "Custom Range" at bounding box center [212, 145] width 31 height 9
click at [194, 144] on input "Custom Range" at bounding box center [191, 144] width 5 height 5
radio input "true"
select select "9"
select select "2025"
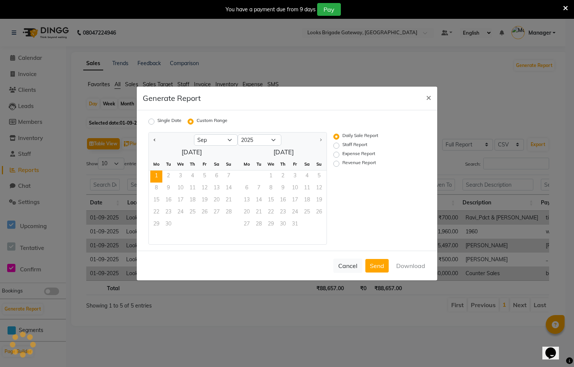
click at [161, 173] on span "1" at bounding box center [156, 177] width 12 height 12
click at [159, 172] on span "1" at bounding box center [156, 177] width 12 height 12
click at [161, 172] on span "1" at bounding box center [156, 177] width 12 height 12
click at [165, 173] on div "1 2 3 4 5 6 7" at bounding box center [192, 177] width 86 height 12
click at [342, 137] on label "Daily Sale Report" at bounding box center [360, 136] width 36 height 9
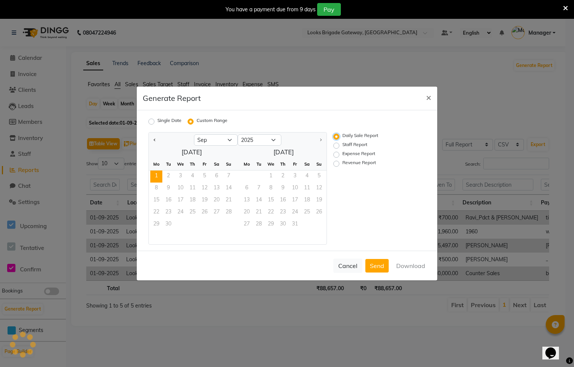
click at [335, 137] on input "Daily Sale Report" at bounding box center [337, 136] width 5 height 5
click at [342, 147] on label "Staff Report" at bounding box center [354, 145] width 25 height 9
click at [338, 147] on input "Staff Report" at bounding box center [337, 145] width 5 height 5
radio input "true"
click at [339, 164] on div "Daily Sale Report Staff Report Expense Report Revenue Report" at bounding box center [374, 188] width 92 height 113
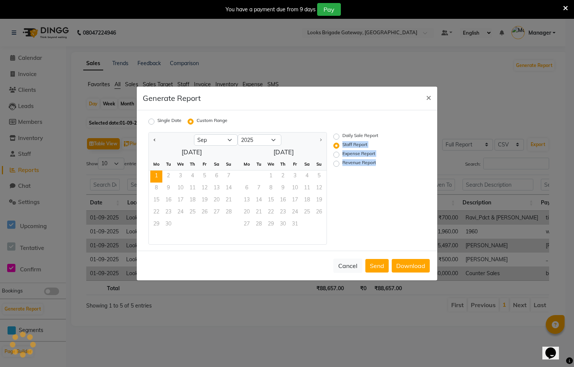
click at [357, 207] on div "Daily Sale Report Staff Report Expense Report Revenue Report" at bounding box center [374, 188] width 92 height 113
click at [362, 137] on label "Daily Sale Report" at bounding box center [360, 136] width 36 height 9
click at [340, 137] on input "Daily Sale Report" at bounding box center [337, 136] width 5 height 5
radio input "true"
click at [342, 134] on label "Daily Sale Report" at bounding box center [360, 136] width 36 height 9
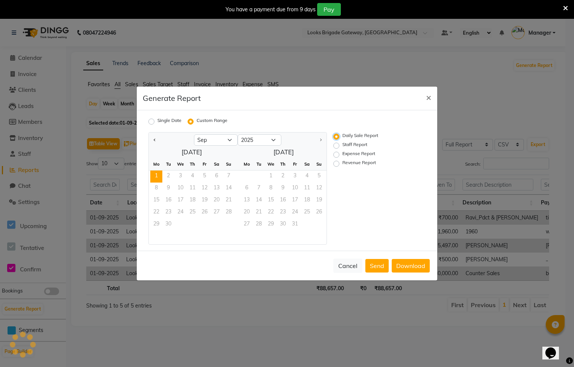
click at [337, 134] on input "Daily Sale Report" at bounding box center [337, 136] width 5 height 5
click at [332, 132] on div "Daily Sale Report Staff Report Expense Report Revenue Report" at bounding box center [374, 188] width 92 height 113
click at [157, 176] on span "1" at bounding box center [156, 177] width 12 height 12
drag, startPoint x: 157, startPoint y: 176, endPoint x: 180, endPoint y: 158, distance: 28.9
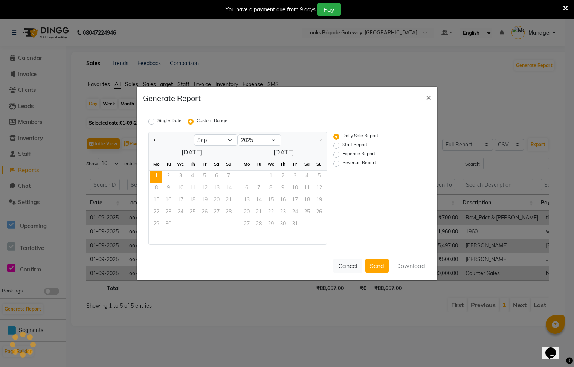
click at [158, 176] on span "1" at bounding box center [156, 177] width 12 height 12
click at [227, 144] on select "Jan Feb Mar Apr May Jun Jul Aug Sep" at bounding box center [216, 139] width 44 height 11
click at [156, 174] on span "1" at bounding box center [156, 177] width 12 height 12
click at [343, 267] on button "Cancel" at bounding box center [347, 266] width 29 height 14
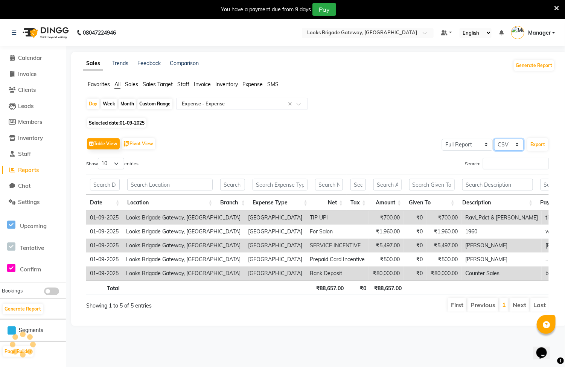
click at [512, 143] on select "Select CSV PDF" at bounding box center [509, 145] width 29 height 12
select select "pdf"
click at [495, 139] on select "Select CSV PDF" at bounding box center [509, 145] width 29 height 12
click at [533, 145] on button "Export" at bounding box center [538, 144] width 21 height 13
select select "monospace"
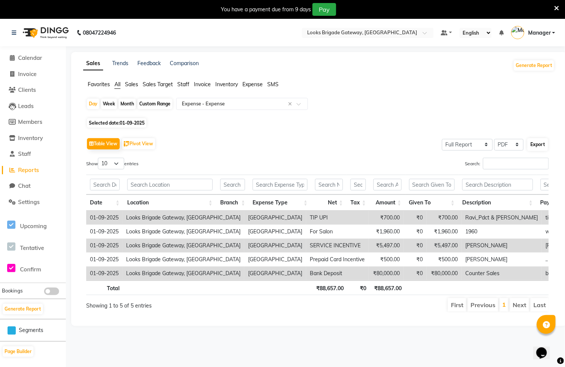
select select "12px"
select select "template_1"
select select "A4"
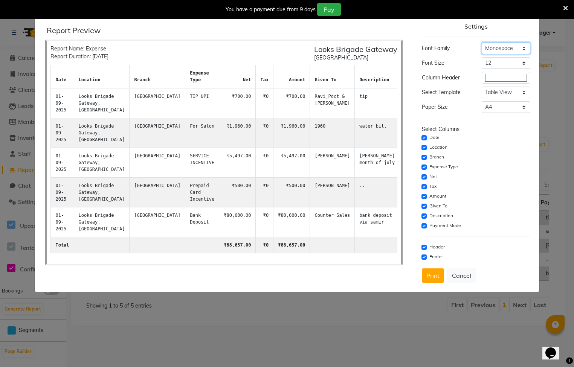
click at [519, 46] on select "Select Sans Serif Monospace Serif" at bounding box center [506, 49] width 49 height 12
click at [464, 281] on button "Cancel" at bounding box center [461, 276] width 29 height 14
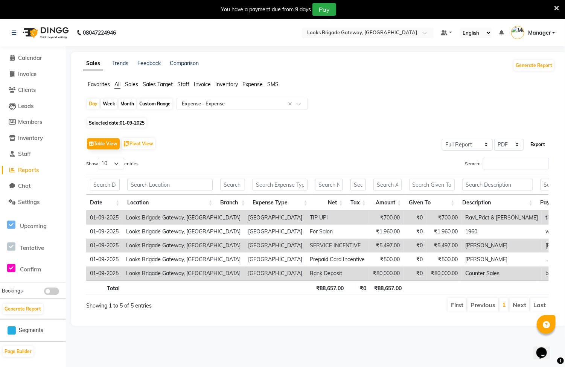
click at [539, 146] on button "Export" at bounding box center [538, 144] width 21 height 13
select select "monospace"
select select "12px"
select select "template_1"
select select "A4"
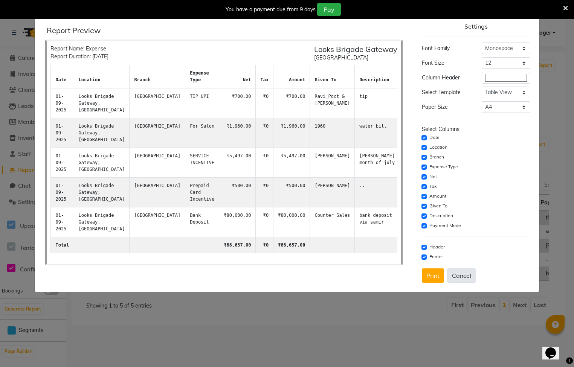
click at [464, 279] on button "Cancel" at bounding box center [461, 276] width 29 height 14
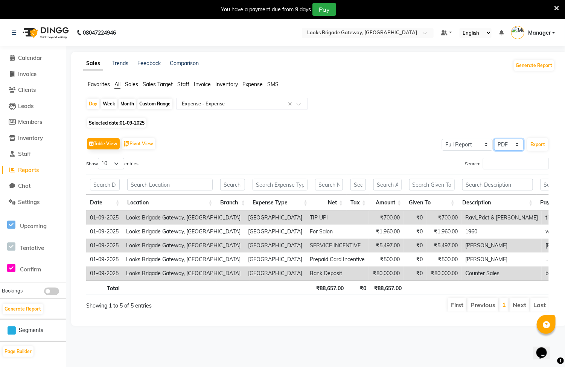
click at [499, 144] on select "Select CSV PDF" at bounding box center [509, 145] width 29 height 12
click at [495, 139] on select "Select CSV PDF" at bounding box center [509, 145] width 29 height 12
click at [537, 148] on button "Export" at bounding box center [538, 144] width 21 height 13
click at [537, 131] on div "Table View Pivot View Select Full Report Filtered Report Select CSV PDF Export …" at bounding box center [317, 224] width 475 height 189
click at [509, 142] on select "Select CSV PDF" at bounding box center [509, 145] width 29 height 12
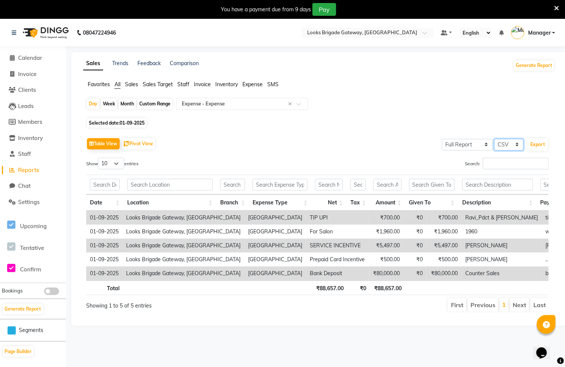
select select "pdf"
click at [495, 139] on select "Select CSV PDF" at bounding box center [509, 145] width 29 height 12
click at [536, 64] on button "Generate Report" at bounding box center [534, 65] width 40 height 11
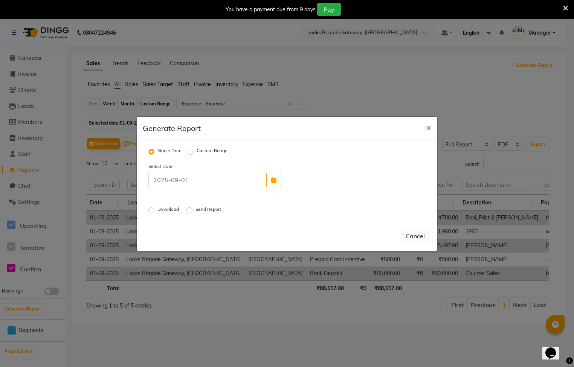
click at [195, 212] on label "Send Report" at bounding box center [208, 210] width 27 height 9
click at [188, 212] on input "Send Report" at bounding box center [190, 210] width 5 height 5
radio input "true"
click at [195, 211] on label "Send Report" at bounding box center [208, 210] width 27 height 9
click at [190, 211] on input "Send Report" at bounding box center [190, 210] width 5 height 5
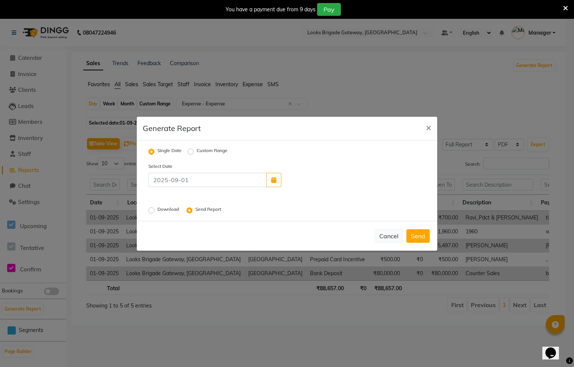
click at [249, 194] on div "Select Date Download Send Report" at bounding box center [287, 188] width 289 height 53
click at [320, 185] on div "Select Date" at bounding box center [287, 174] width 289 height 25
click at [267, 175] on button "button" at bounding box center [273, 180] width 15 height 14
select select "9"
select select "2025"
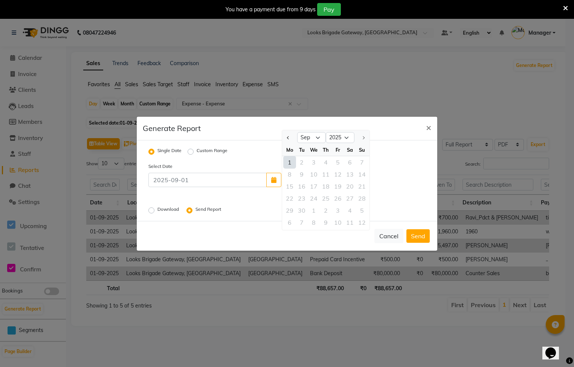
click at [294, 163] on div "1" at bounding box center [290, 162] width 12 height 12
type input "01-09-2025"
radio input "false"
click at [426, 129] on span "×" at bounding box center [428, 127] width 5 height 11
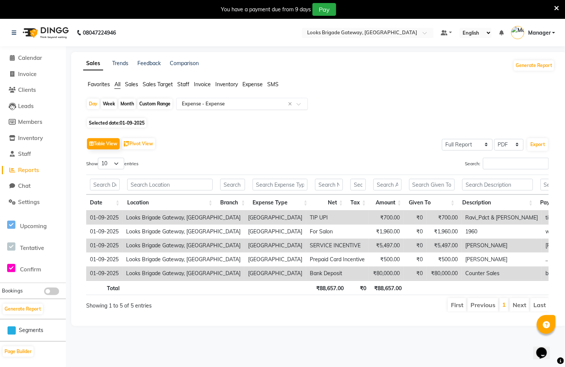
click at [246, 102] on input "text" at bounding box center [234, 104] width 108 height 8
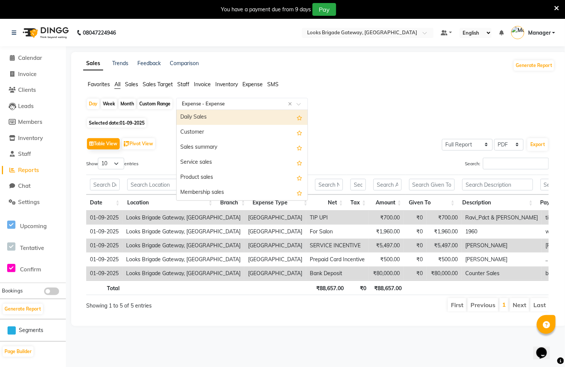
click at [206, 113] on div "Daily Sales" at bounding box center [242, 117] width 131 height 15
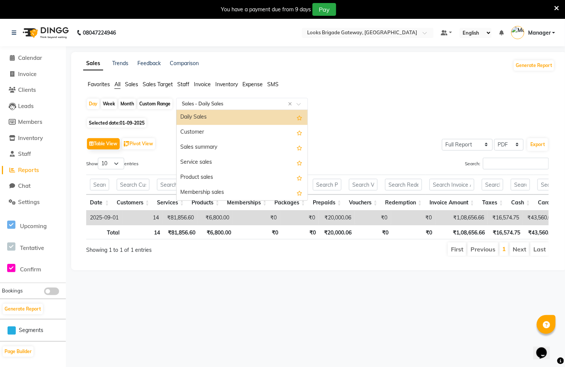
click at [234, 108] on input "text" at bounding box center [234, 104] width 108 height 8
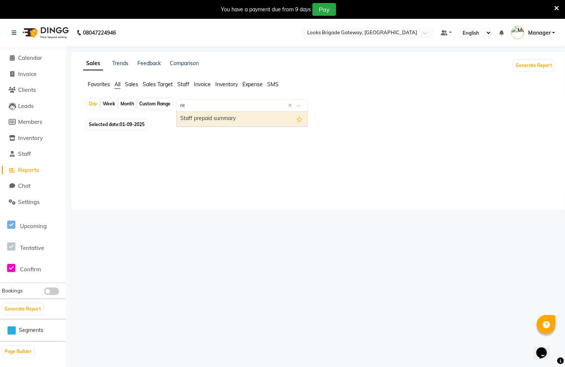
type input "r"
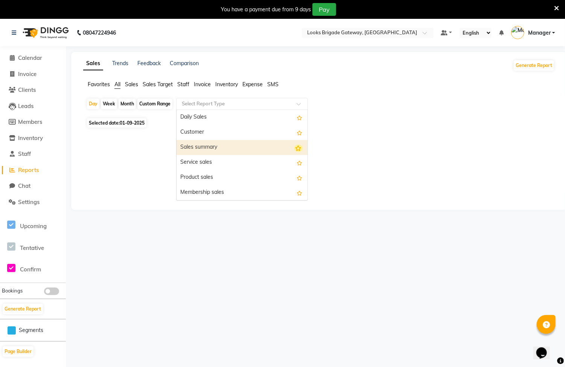
click at [295, 146] on icon "Options list" at bounding box center [299, 149] width 8 height 8
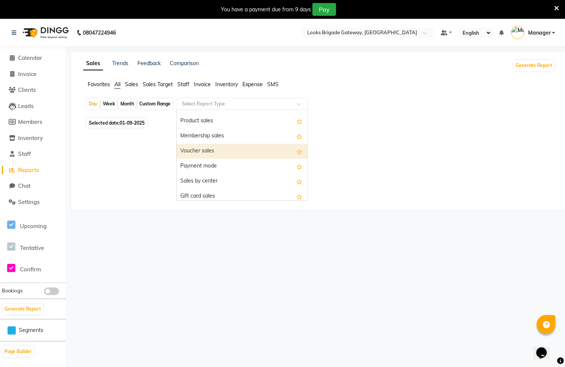
scroll to position [113, 0]
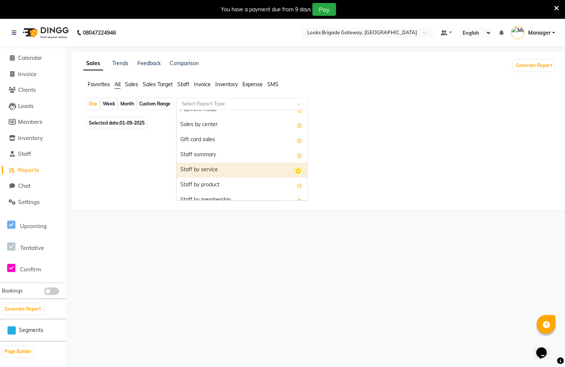
click at [295, 172] on icon "Options list" at bounding box center [299, 171] width 8 height 8
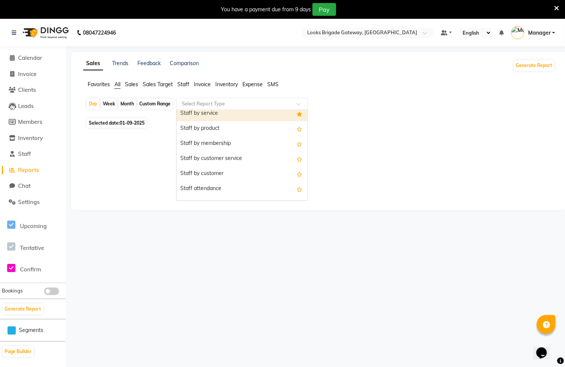
click at [297, 114] on icon "Options list" at bounding box center [300, 114] width 6 height 5
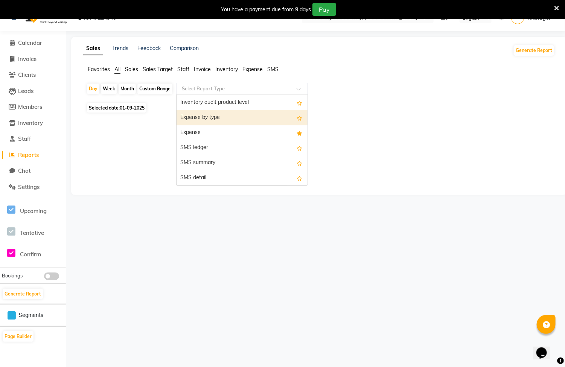
scroll to position [19, 0]
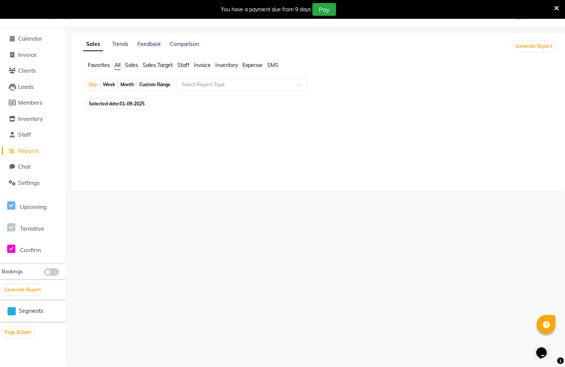
click at [383, 140] on div "Sales Trends Feedback Comparison Generate Report Favorites All Sales Sales Targ…" at bounding box center [319, 112] width 496 height 158
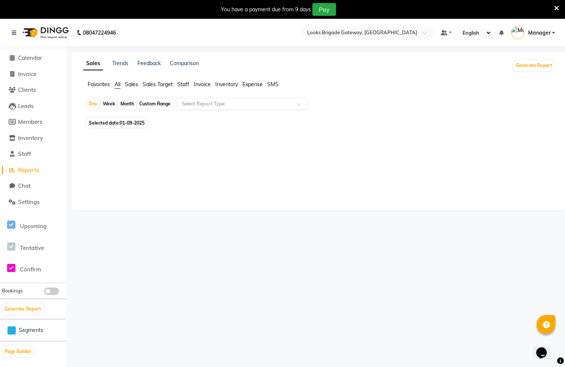
click at [250, 104] on input "text" at bounding box center [234, 104] width 108 height 8
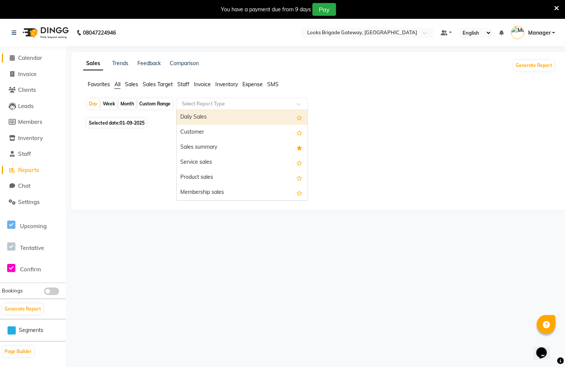
click at [24, 62] on link "Calendar" at bounding box center [33, 58] width 62 height 9
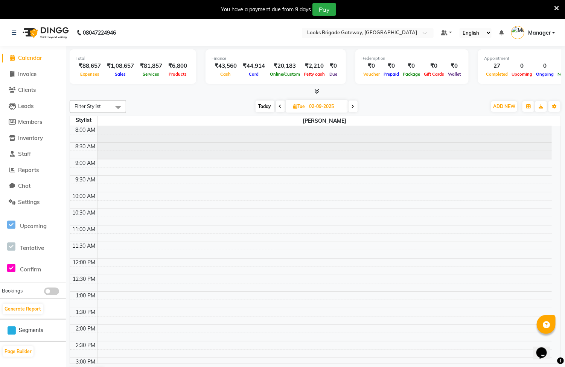
click at [89, 76] on span "Expenses" at bounding box center [89, 74] width 23 height 5
drag, startPoint x: 89, startPoint y: 76, endPoint x: 91, endPoint y: 66, distance: 10.4
click at [93, 66] on div "₹88,657" at bounding box center [90, 66] width 28 height 9
click at [29, 166] on span "Reports" at bounding box center [28, 169] width 21 height 7
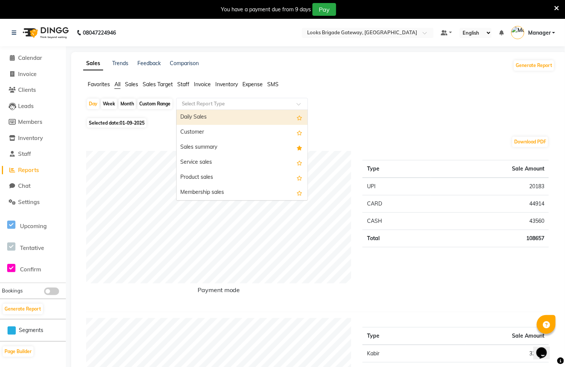
click at [216, 102] on input "text" at bounding box center [234, 104] width 108 height 8
click at [208, 116] on div "Daily Sales" at bounding box center [242, 117] width 131 height 15
select select "full_report"
select select "pdf"
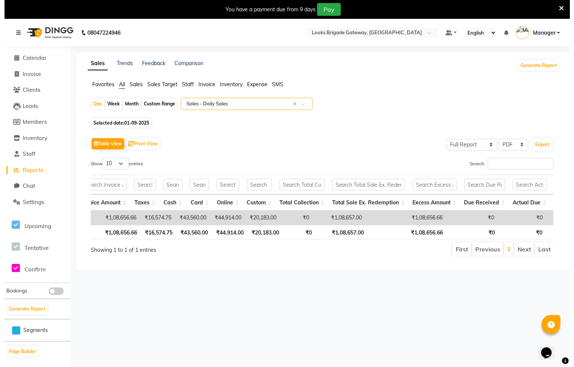
scroll to position [0, 379]
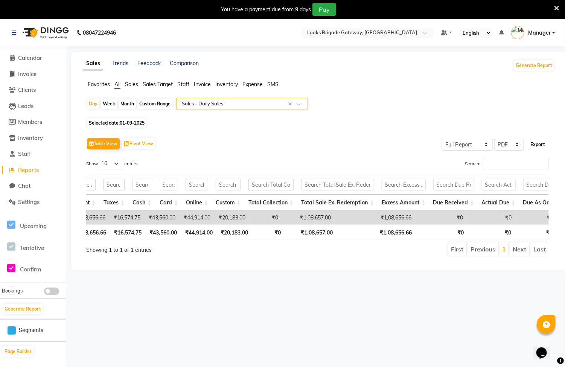
click at [532, 145] on button "Export" at bounding box center [538, 144] width 21 height 13
select select "monospace"
select select "12px"
select select "template_1"
select select "A4"
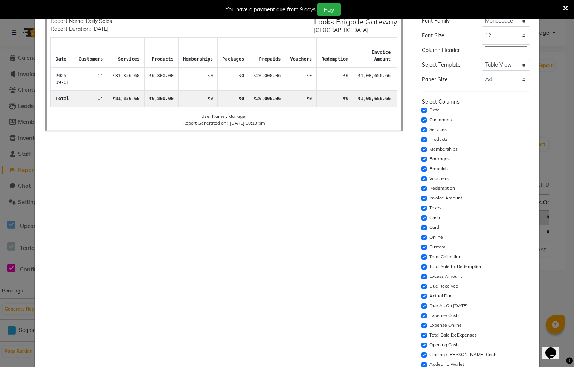
scroll to position [0, 0]
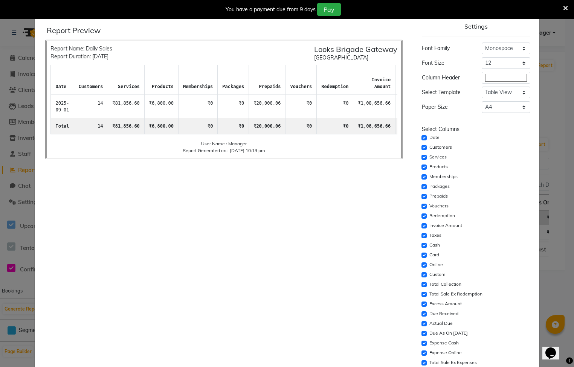
click at [546, 90] on ngb-modal-window "× Report Preview Report Name: Daily Sales Report Duration: 01-09-2025 Looks Bri…" at bounding box center [287, 183] width 574 height 367
click at [562, 7] on div "You have a payment due from 9 days Pay" at bounding box center [283, 9] width 560 height 13
click at [565, 7] on icon at bounding box center [565, 8] width 5 height 7
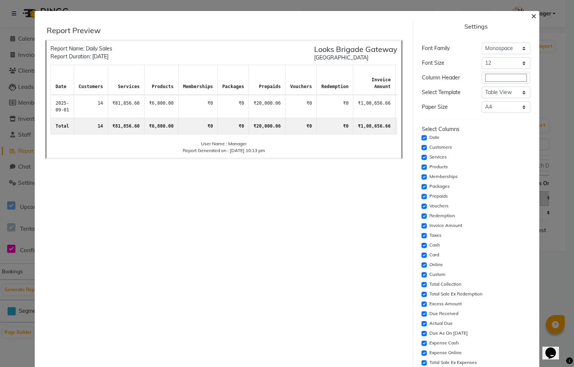
click at [531, 15] on span "×" at bounding box center [533, 15] width 5 height 11
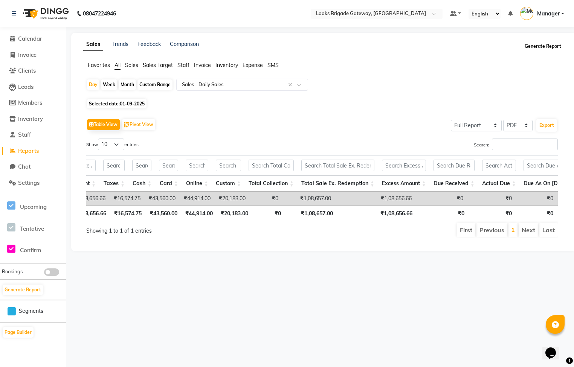
click at [535, 46] on button "Generate Report" at bounding box center [543, 46] width 40 height 11
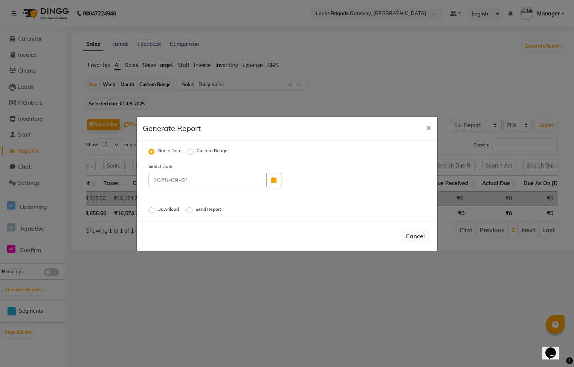
drag, startPoint x: 273, startPoint y: 181, endPoint x: 263, endPoint y: 174, distance: 12.2
click at [273, 181] on icon "button" at bounding box center [273, 180] width 5 height 6
select select "9"
select select "2025"
click at [292, 165] on div "1" at bounding box center [290, 162] width 12 height 12
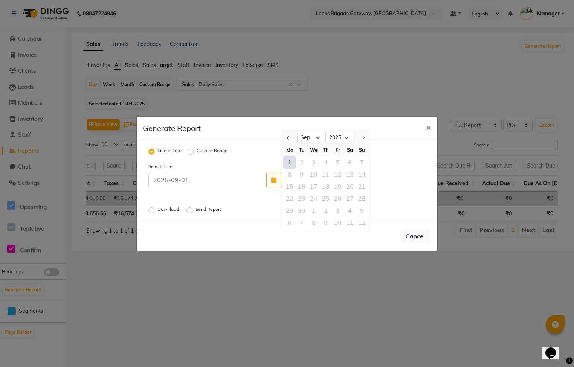
type input "01-09-2025"
click at [343, 195] on div "Select Date 01-09-2025 Download Send Report" at bounding box center [287, 188] width 289 height 53
click at [195, 208] on label "Send Report" at bounding box center [208, 210] width 27 height 9
click at [192, 208] on input "Send Report" at bounding box center [190, 210] width 5 height 5
radio input "true"
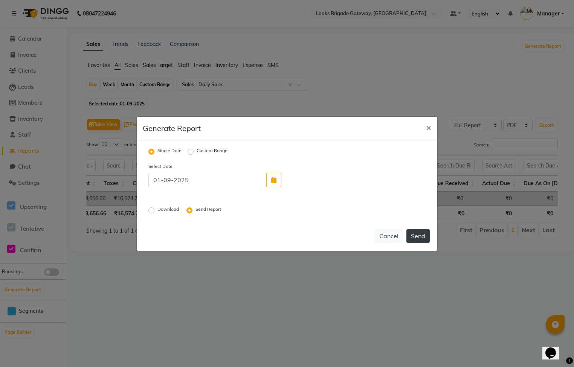
click at [423, 238] on button "Send" at bounding box center [417, 236] width 23 height 14
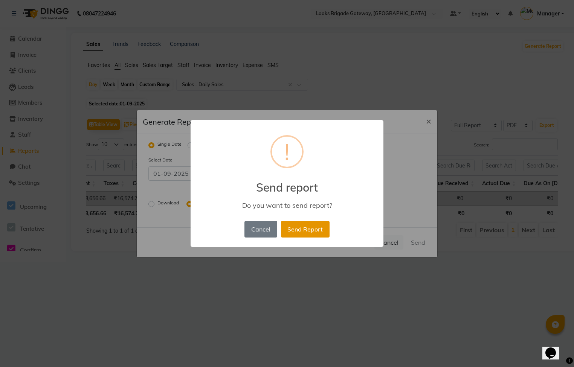
click at [312, 231] on button "Send Report" at bounding box center [305, 229] width 49 height 17
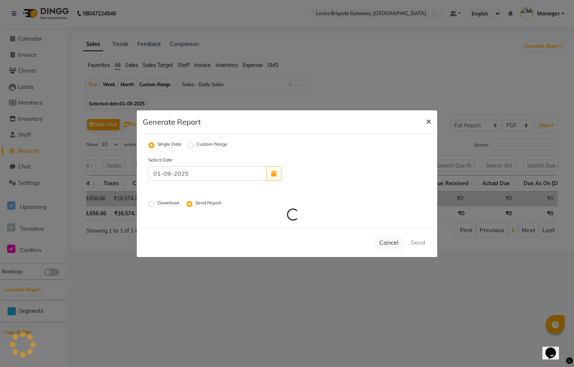
click at [429, 121] on span "×" at bounding box center [428, 120] width 5 height 11
radio input "false"
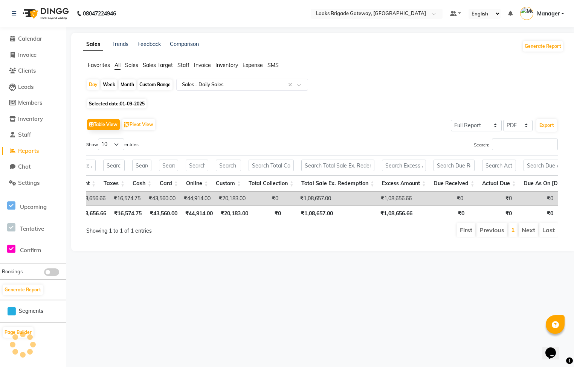
click at [24, 150] on span "Reports" at bounding box center [28, 150] width 21 height 7
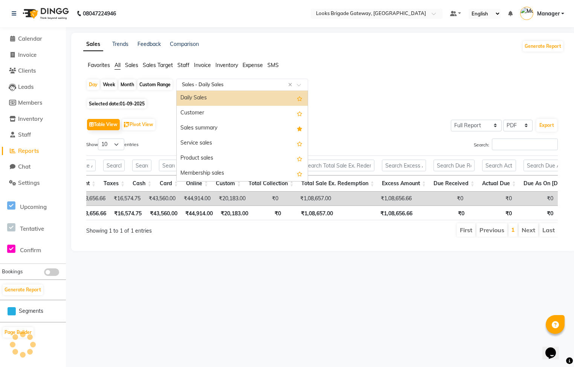
click at [232, 86] on input "text" at bounding box center [234, 85] width 108 height 8
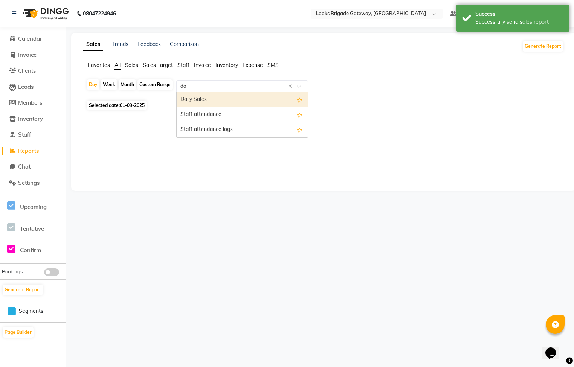
type input "d"
type input "s"
type input "summ"
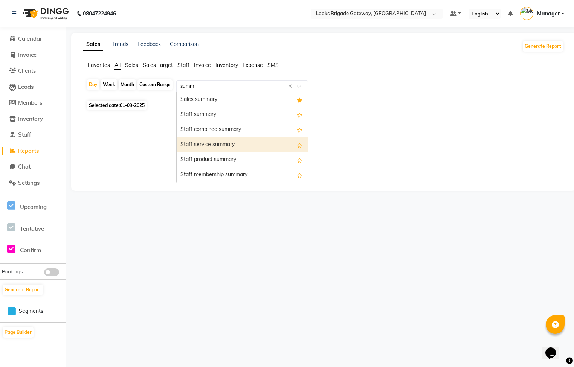
click at [240, 144] on div "Staff service summary" at bounding box center [242, 144] width 131 height 15
select select "full_report"
select select "pdf"
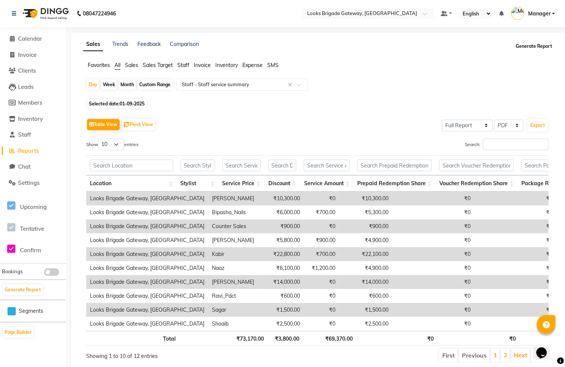
click at [532, 47] on button "Generate Report" at bounding box center [534, 46] width 40 height 11
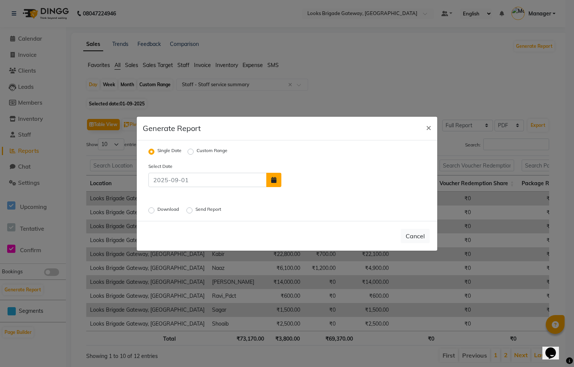
click at [275, 178] on icon "button" at bounding box center [273, 180] width 5 height 6
select select "9"
select select "2025"
click at [295, 162] on div "1" at bounding box center [290, 162] width 12 height 12
type input "01-09-2025"
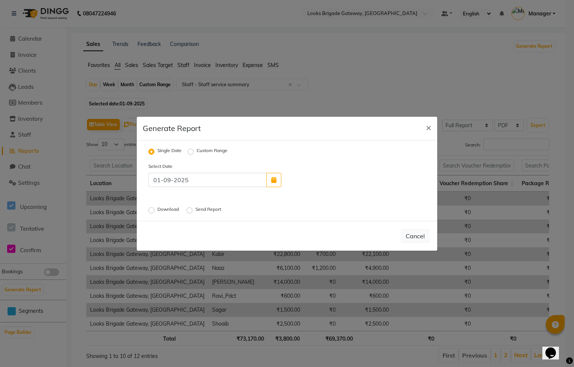
click at [195, 209] on label "Send Report" at bounding box center [208, 210] width 27 height 9
click at [190, 209] on input "Send Report" at bounding box center [190, 210] width 5 height 5
radio input "true"
click at [416, 237] on button "Send" at bounding box center [417, 236] width 23 height 14
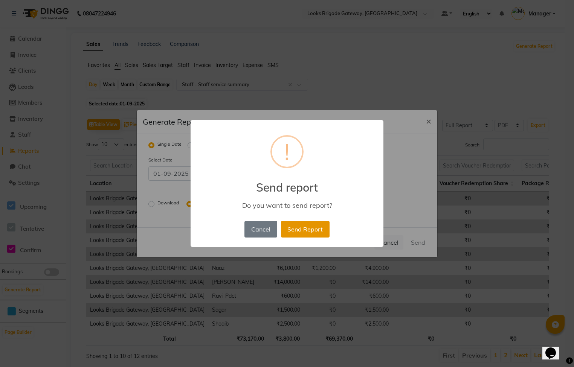
click at [308, 224] on button "Send Report" at bounding box center [305, 229] width 49 height 17
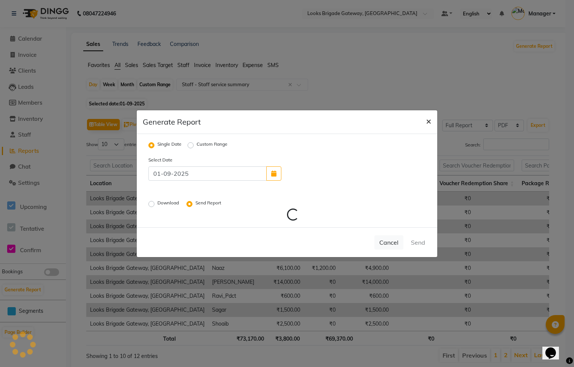
click at [426, 122] on span "×" at bounding box center [428, 120] width 5 height 11
radio input "false"
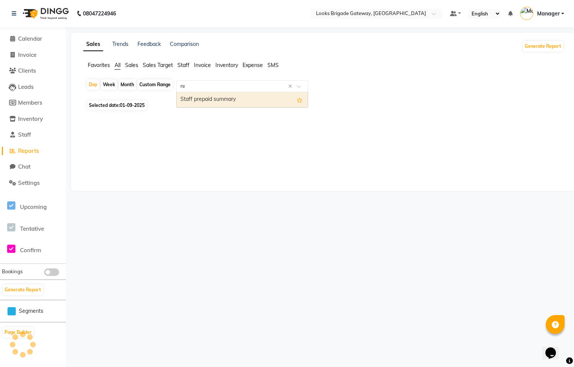
type input "r"
type input "ex"
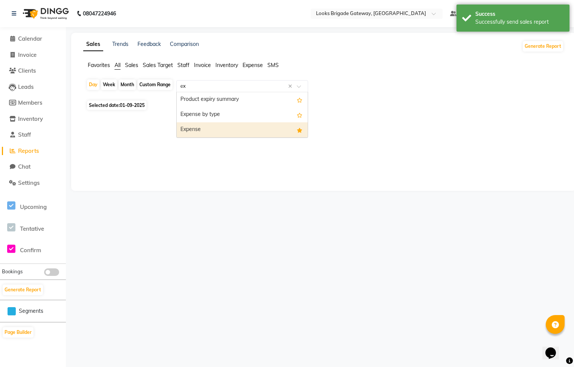
click at [203, 130] on div "Expense" at bounding box center [242, 129] width 131 height 15
select select "full_report"
select select "pdf"
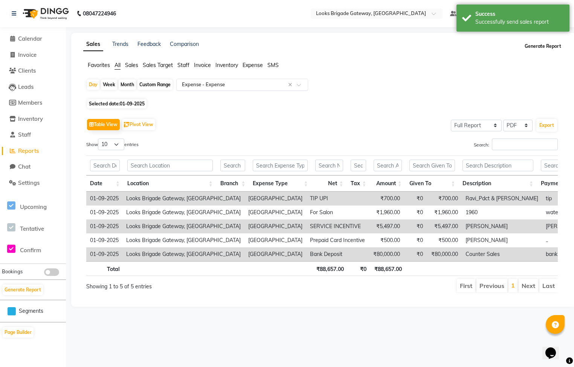
click at [552, 45] on button "Generate Report" at bounding box center [543, 46] width 40 height 11
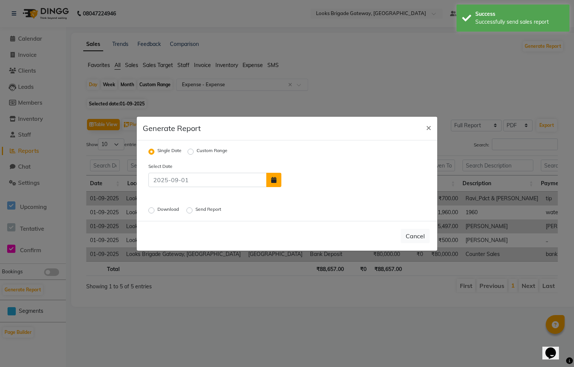
click at [273, 182] on icon "button" at bounding box center [273, 180] width 5 height 6
select select "9"
select select "2025"
click at [290, 163] on div "1" at bounding box center [290, 162] width 12 height 12
type input "01-09-2025"
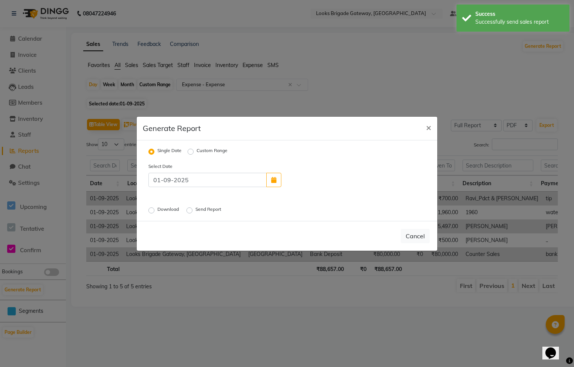
click at [195, 207] on label "Send Report" at bounding box center [208, 210] width 27 height 9
click at [192, 208] on input "Send Report" at bounding box center [190, 210] width 5 height 5
radio input "true"
click at [419, 237] on button "Send" at bounding box center [417, 236] width 23 height 14
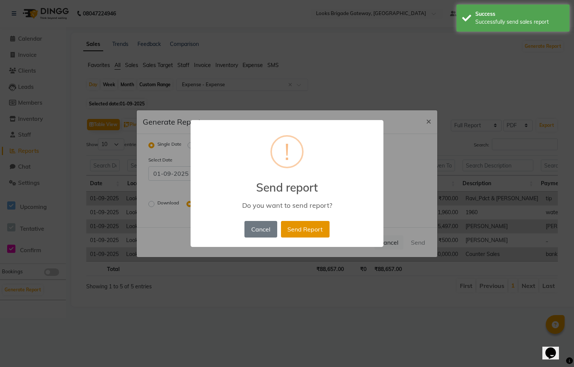
click at [310, 229] on button "Send Report" at bounding box center [305, 229] width 49 height 17
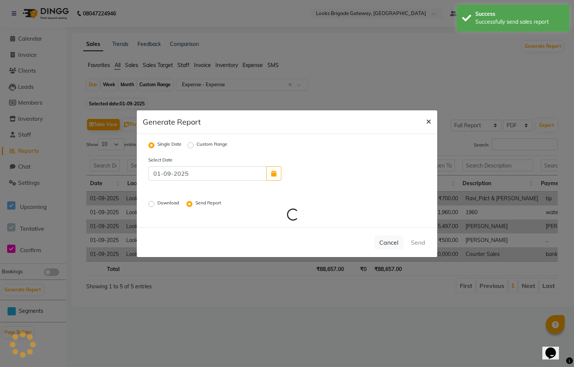
click at [429, 120] on span "×" at bounding box center [428, 120] width 5 height 11
radio input "false"
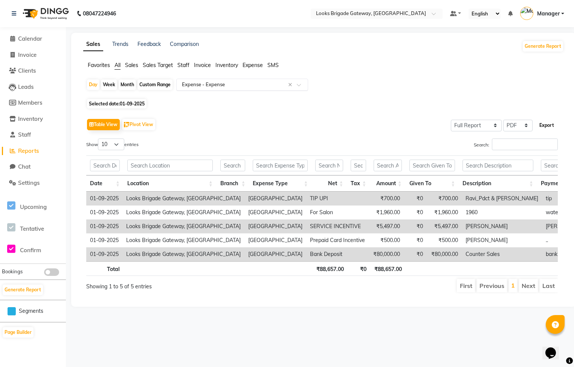
click at [549, 125] on button "Export" at bounding box center [546, 125] width 21 height 13
select select "monospace"
select select "12px"
select select "template_1"
select select "A4"
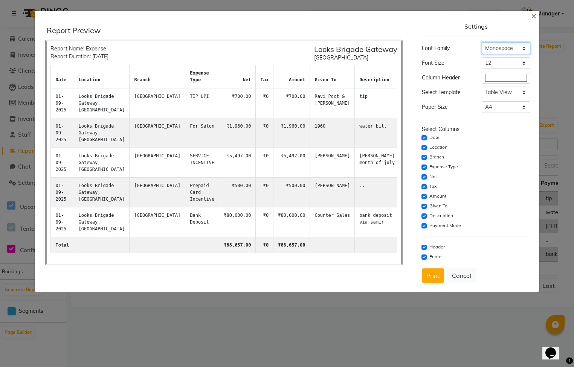
click at [515, 47] on select "Select Sans Serif Monospace Serif" at bounding box center [506, 49] width 49 height 12
click at [482, 43] on select "Select Sans Serif Monospace Serif" at bounding box center [506, 49] width 49 height 12
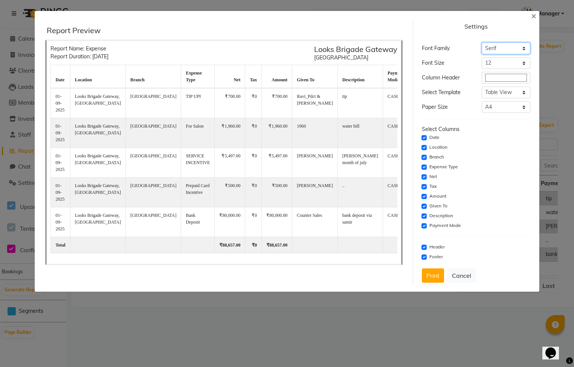
drag, startPoint x: 501, startPoint y: 49, endPoint x: 502, endPoint y: 54, distance: 5.5
click at [501, 49] on select "Select Sans Serif Monospace Serif" at bounding box center [506, 49] width 49 height 12
click at [482, 43] on select "Select Sans Serif Monospace Serif" at bounding box center [506, 49] width 49 height 12
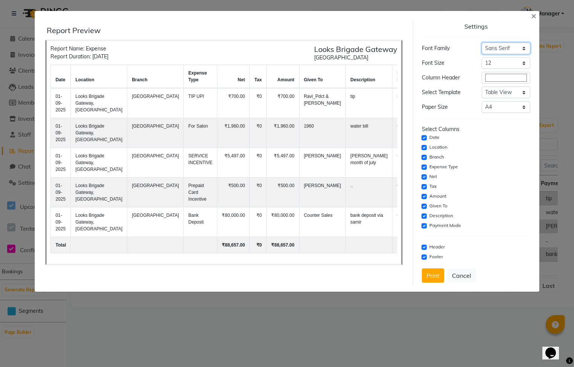
click at [514, 46] on select "Select Sans Serif Monospace Serif" at bounding box center [506, 49] width 49 height 12
select select "monospace"
click at [482, 43] on select "Select Sans Serif Monospace Serif" at bounding box center [506, 49] width 49 height 12
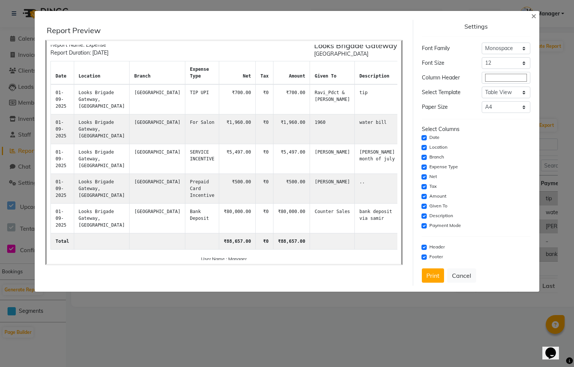
scroll to position [3, 0]
click at [507, 93] on select "Select Dynamic Table View List View" at bounding box center [506, 93] width 49 height 12
click at [482, 87] on select "Select Dynamic Table View List View" at bounding box center [506, 93] width 49 height 12
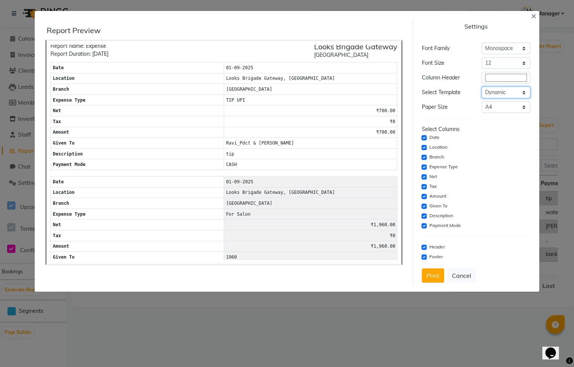
click at [502, 92] on select "Select Dynamic Table View List View" at bounding box center [506, 93] width 49 height 12
click at [499, 156] on div "Branch" at bounding box center [476, 157] width 108 height 9
click at [497, 93] on select "Select Dynamic Table View List View" at bounding box center [506, 93] width 49 height 12
click at [482, 87] on select "Select Dynamic Table View List View" at bounding box center [506, 93] width 49 height 12
drag, startPoint x: 501, startPoint y: 93, endPoint x: 507, endPoint y: 100, distance: 9.1
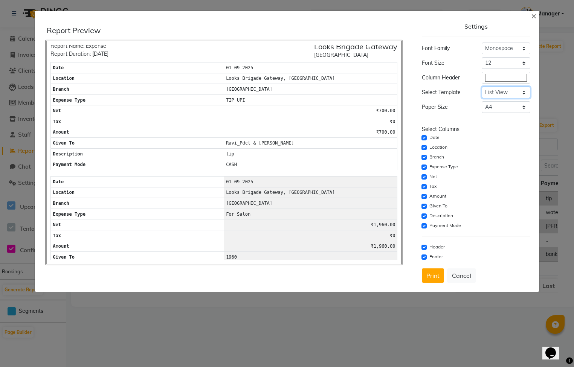
click at [502, 92] on select "Select Dynamic Table View List View" at bounding box center [506, 93] width 49 height 12
select select "template_1"
click at [482, 87] on select "Select Dynamic Table View List View" at bounding box center [506, 93] width 49 height 12
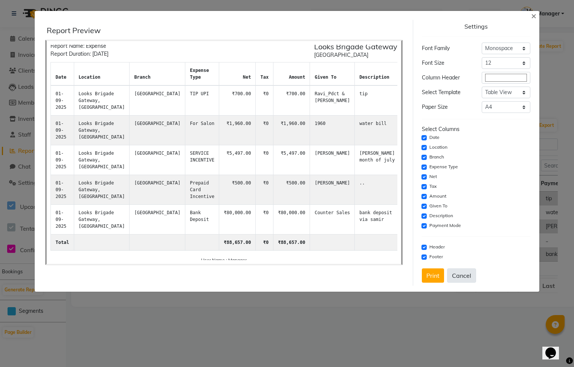
click at [453, 277] on button "Cancel" at bounding box center [461, 276] width 29 height 14
